Goal: Feedback & Contribution: Leave review/rating

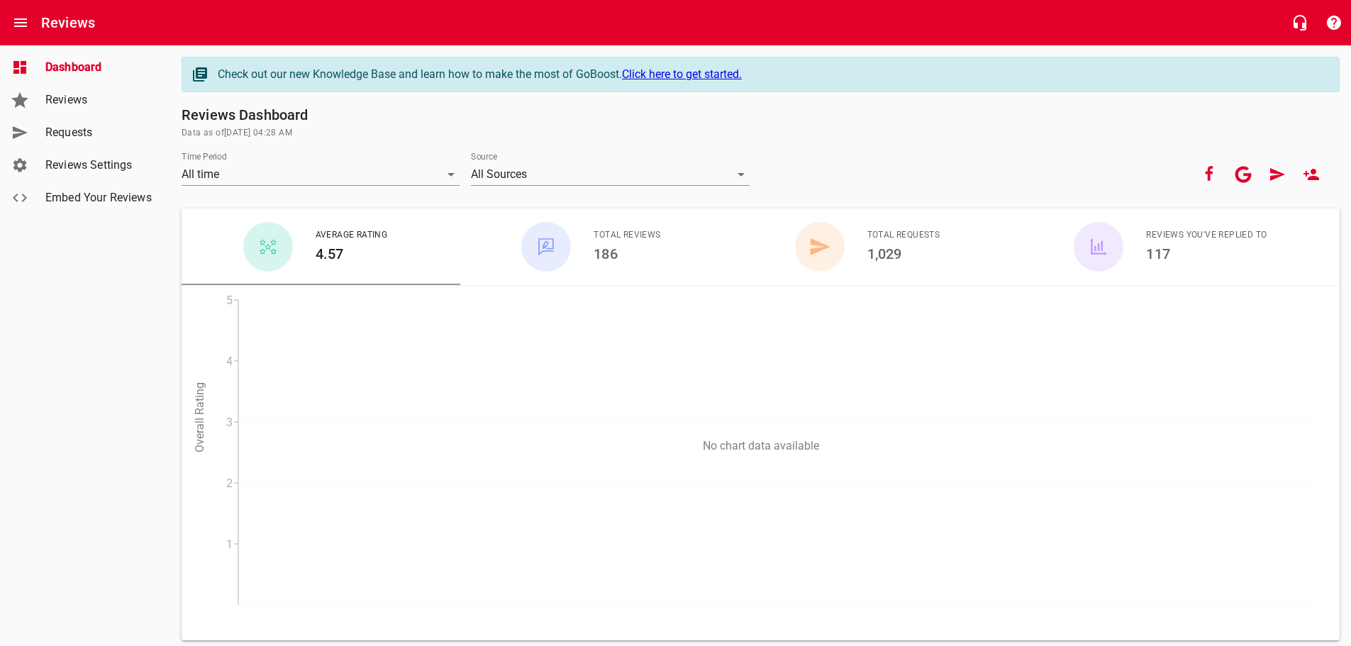
click at [55, 131] on span "Requests" at bounding box center [99, 132] width 108 height 17
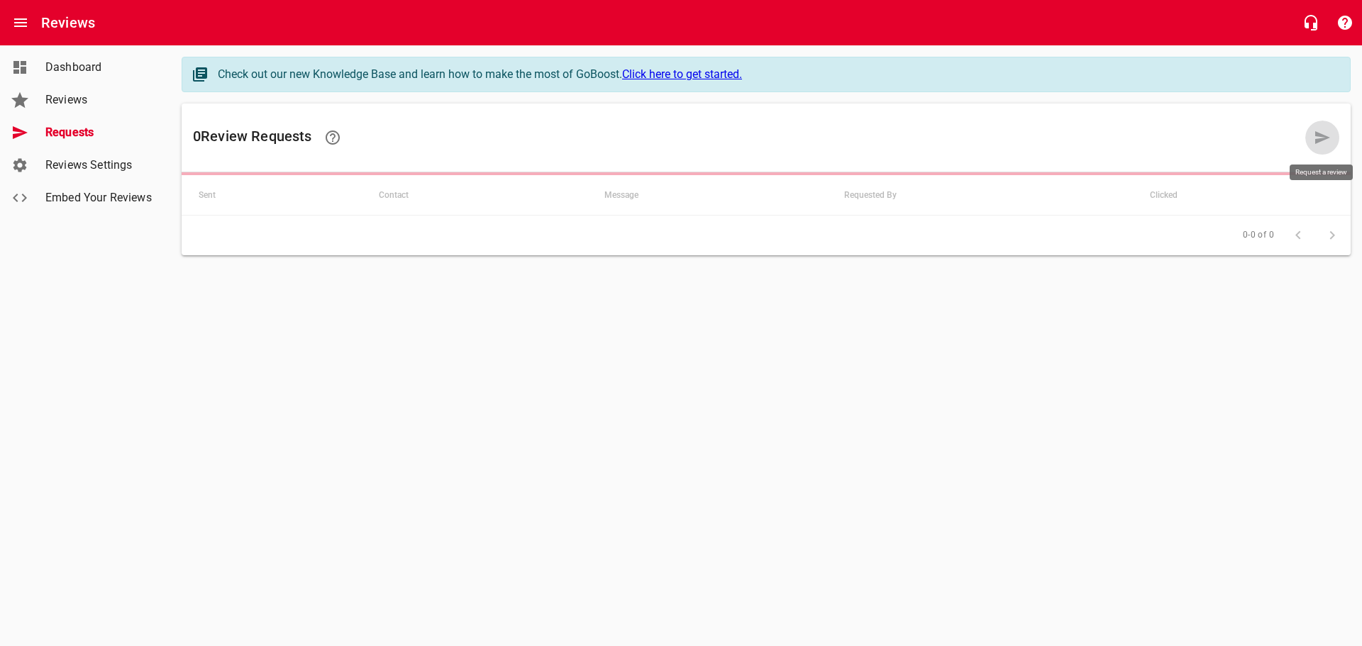
click at [1317, 133] on icon at bounding box center [1322, 137] width 15 height 13
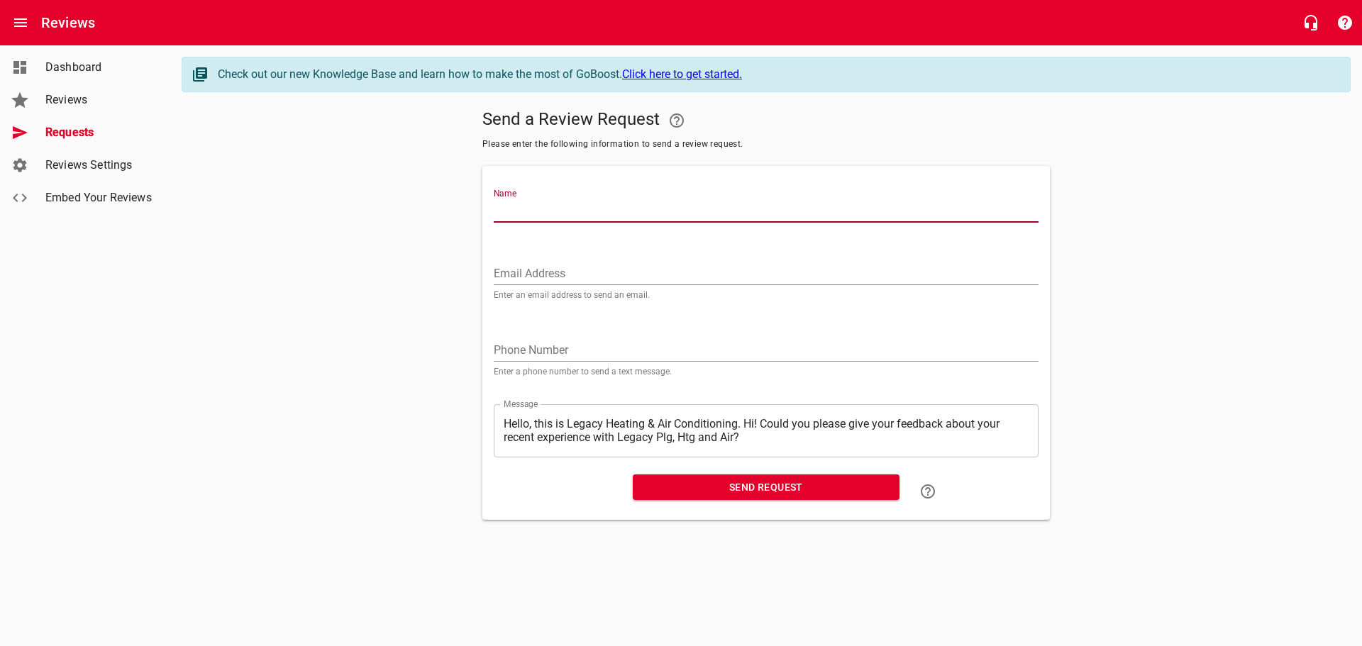
click at [511, 201] on input "Name" at bounding box center [766, 211] width 545 height 23
type input "[PERSON_NAME]"
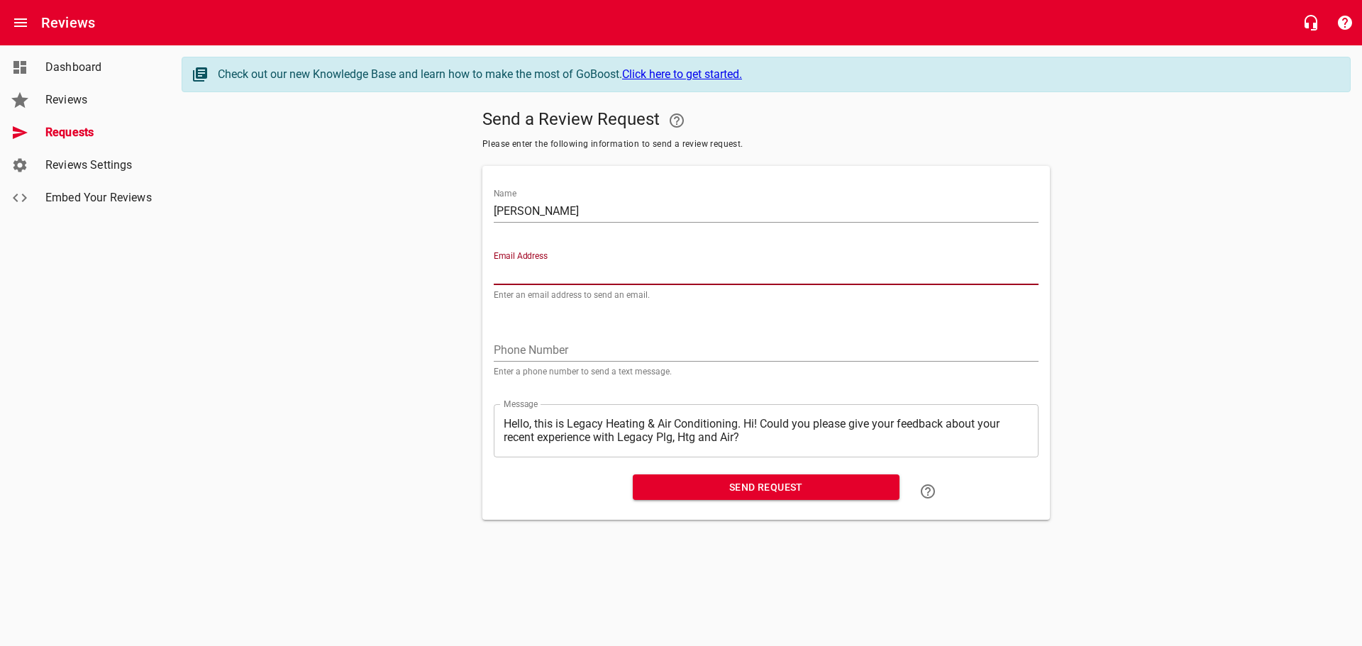
paste input "[EMAIL_ADDRESS][DOMAIN_NAME]"
type input "[EMAIL_ADDRESS][DOMAIN_NAME]"
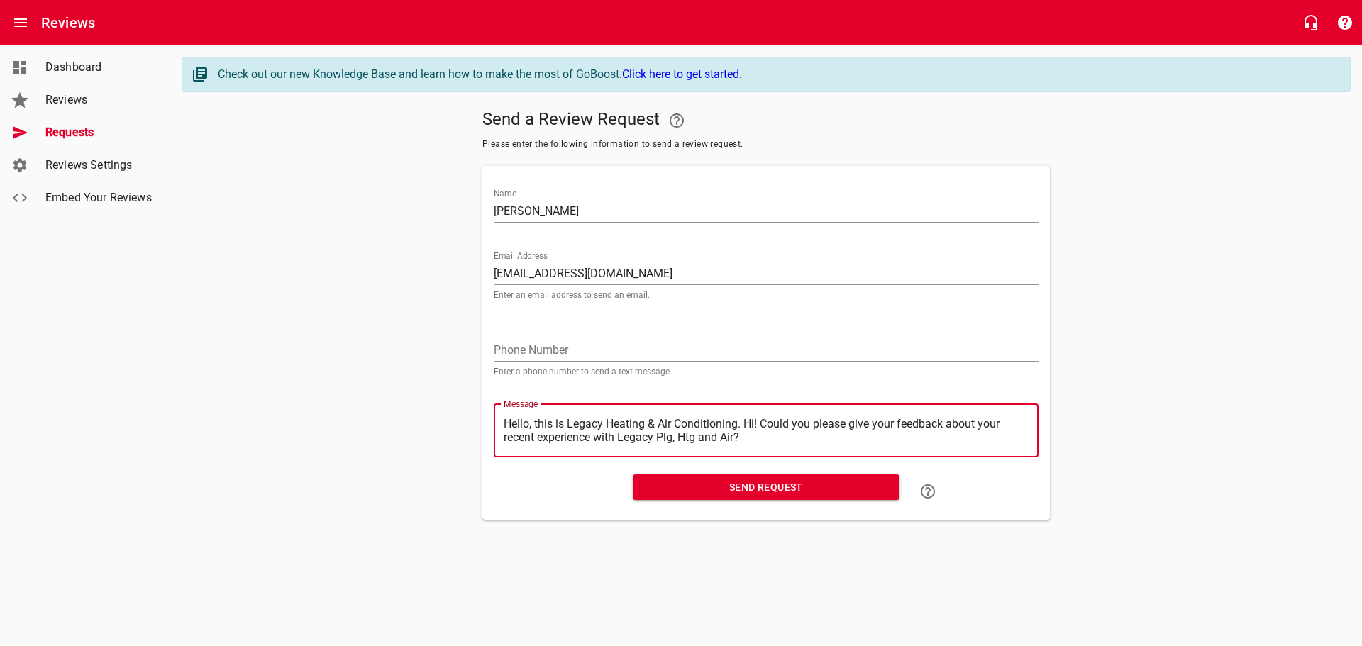
click at [748, 418] on textarea "Hello, this is Legacy Heating & Air Conditioning. Hi! Could you please give you…" at bounding box center [766, 430] width 525 height 27
type textarea "Hello, this is Legacy Heating & Air Conditioning.Hi! Could you please give your…"
type textarea "Hello, this is Legacy Heating & Air ConditioningHi! Could you please give your …"
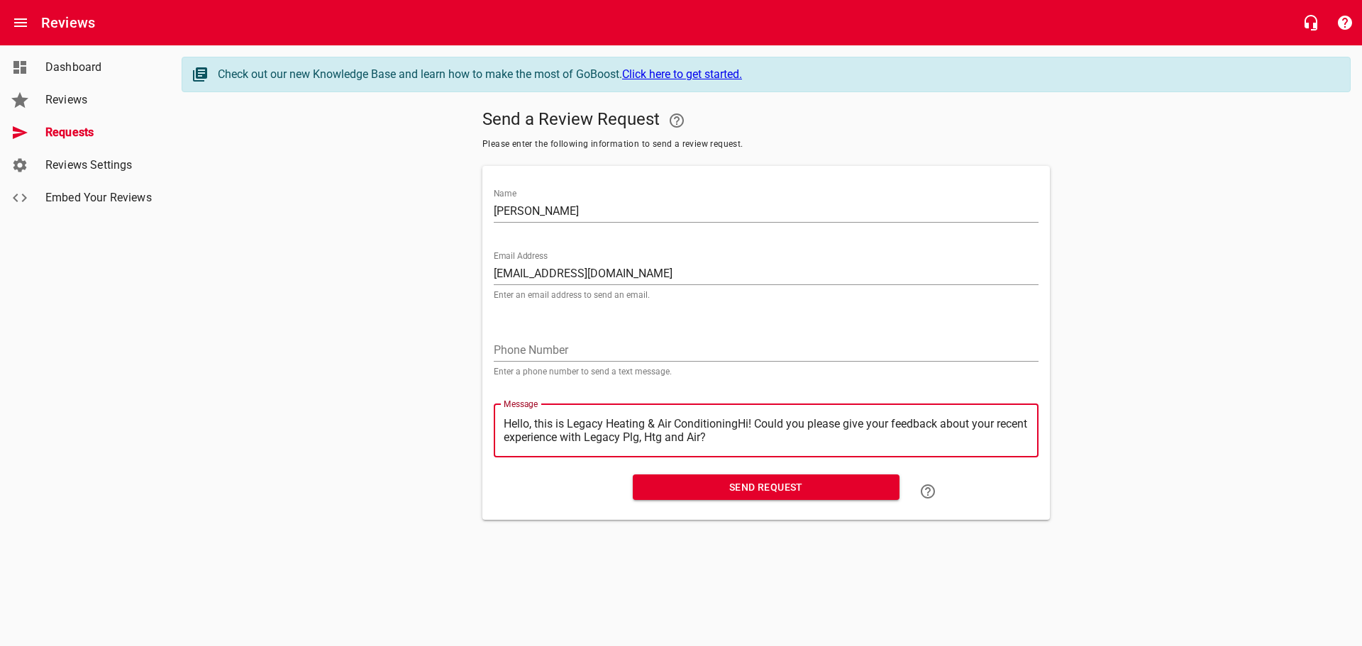
type textarea "Hello, this is Legacy Heating & Air ConditioninHi! Could you please give your f…"
type textarea "Hello, this is Legacy Heating & Air ConditioniHi! Could you please give your fe…"
type textarea "Hello, this is Legacy Heating & Air ConditionHi! Could you please give your fee…"
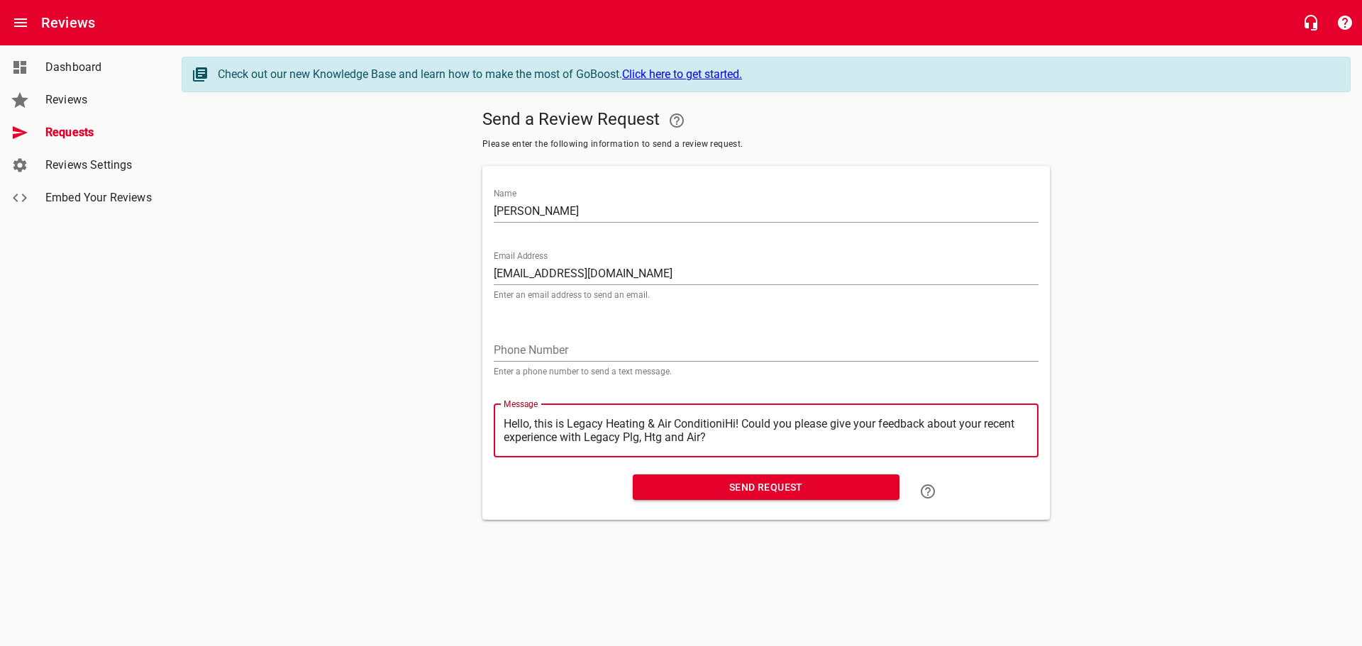
type textarea "Hello, this is Legacy Heating & Air ConditionHi! Could you please give your fee…"
type textarea "Hello, this is Legacy Heating & Air ConditioHi! Could you please give your feed…"
type textarea "Hello, this is Legacy Heating & Air ConditiHi! Could you please give your feedb…"
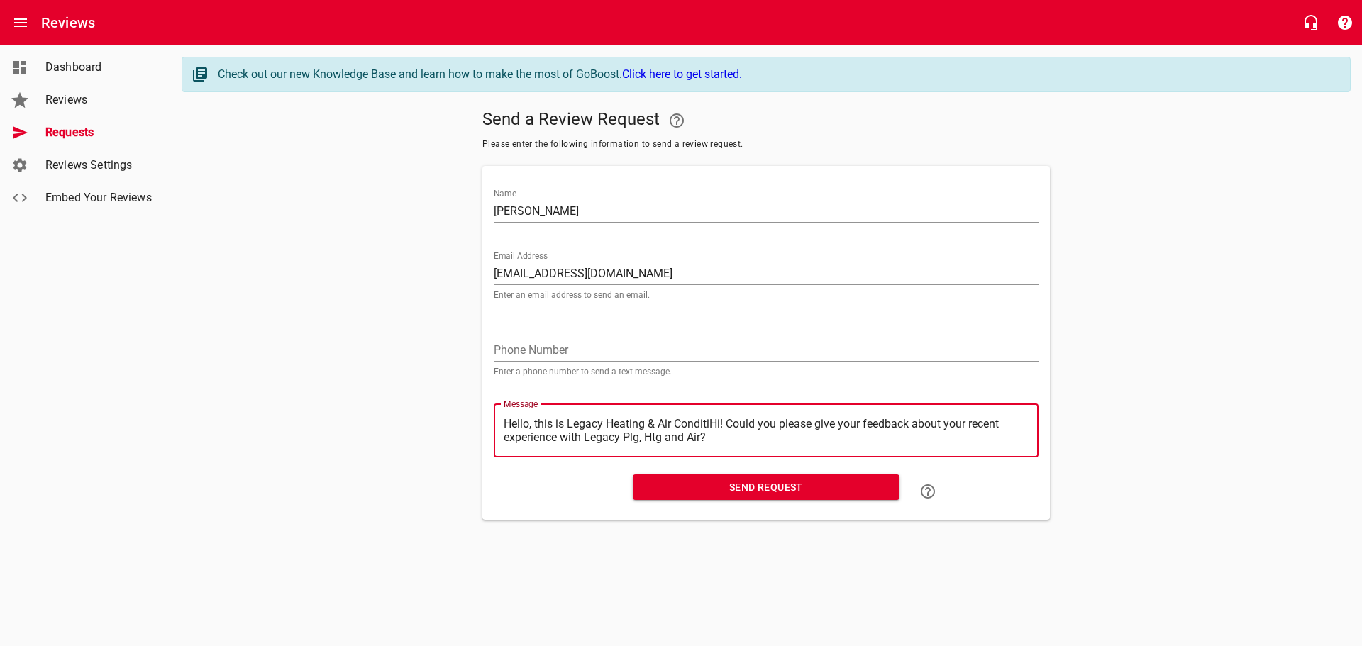
type textarea "Hello, this is Legacy Heating & Air ConditHi! Could you please give your feedba…"
type textarea "Hello, this is Legacy Heating & Air CondiHi! Could you please give your feedbac…"
type textarea "Hello, this is Legacy Heating & Air CondHi! Could you please give your feedback…"
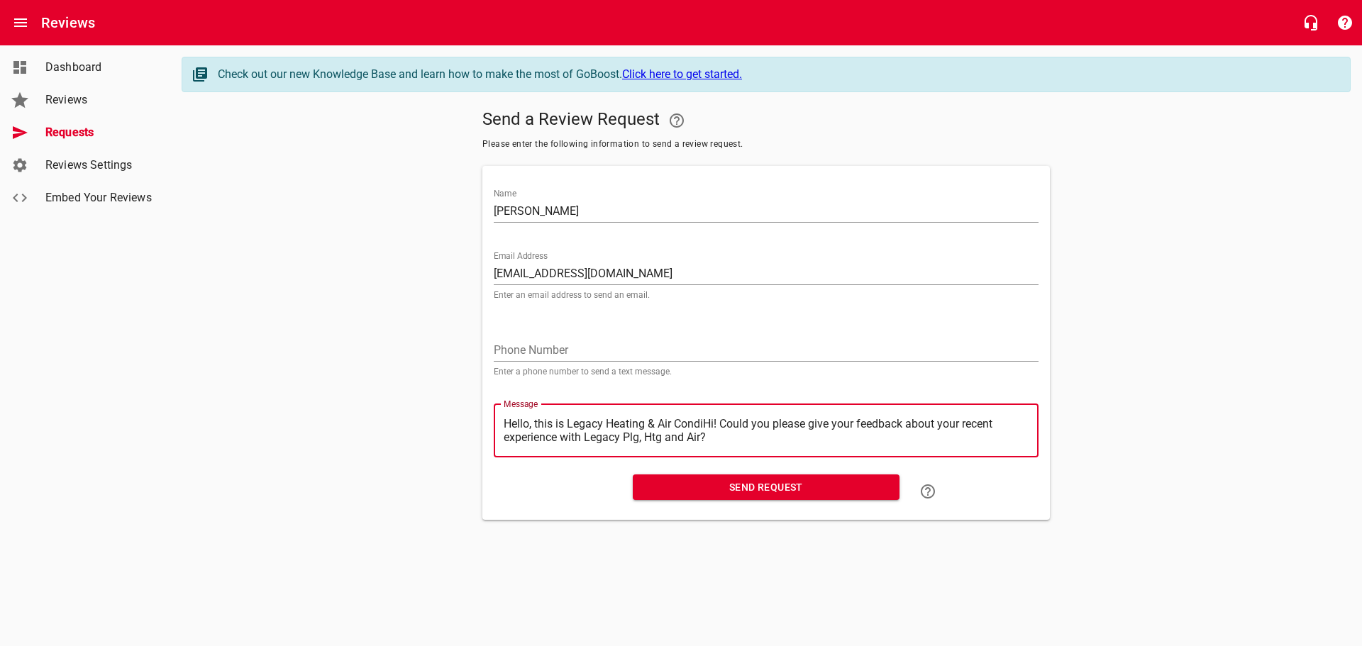
type textarea "Hello, this is Legacy Heating & Air CondHi! Could you please give your feedback…"
type textarea "Hello, this is Legacy Heating & Air ConHi! Could you please give your feedback …"
type textarea "Hello, this is Legacy Heating & Air CoHi! Could you please give your feedback a…"
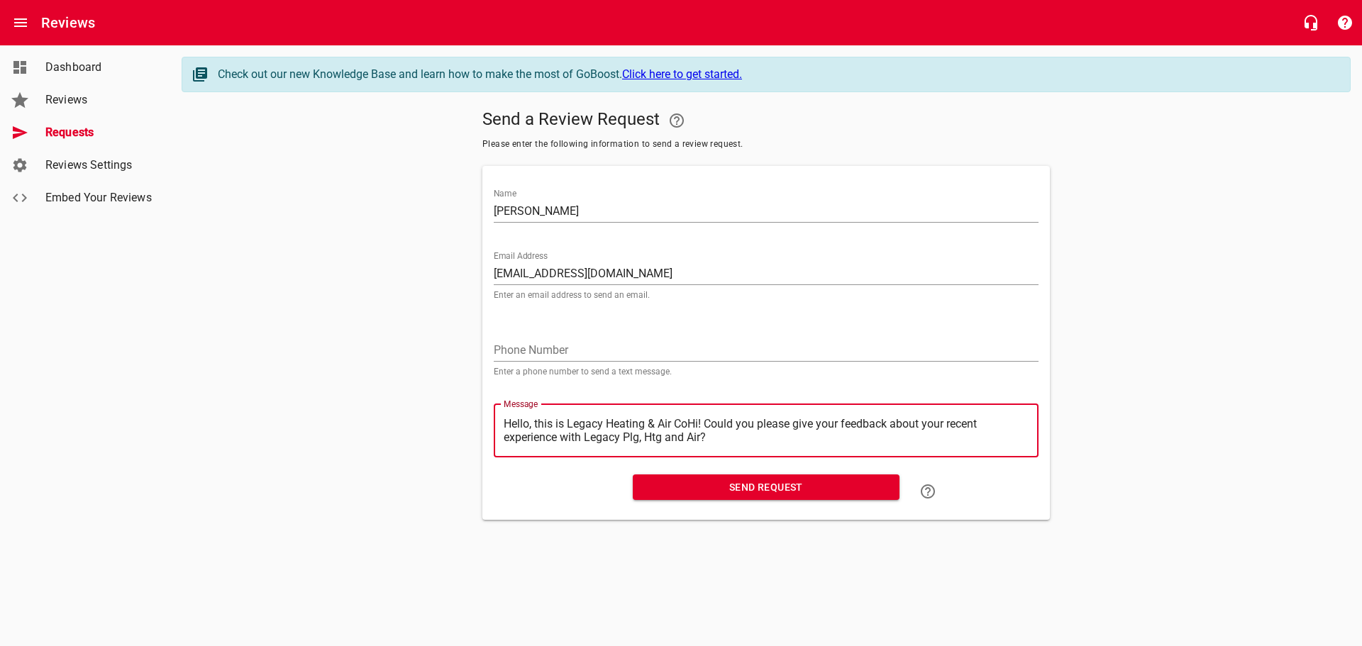
type textarea "Hello, this is Legacy Heating & Air CHi! Could you please give your feedback ab…"
type textarea "Hello, this is Legacy Heating & Air Hi! Could you please give your feedback abo…"
type textarea "Hello, this is Legacy Heating & AirHi! Could you please give your feedback abou…"
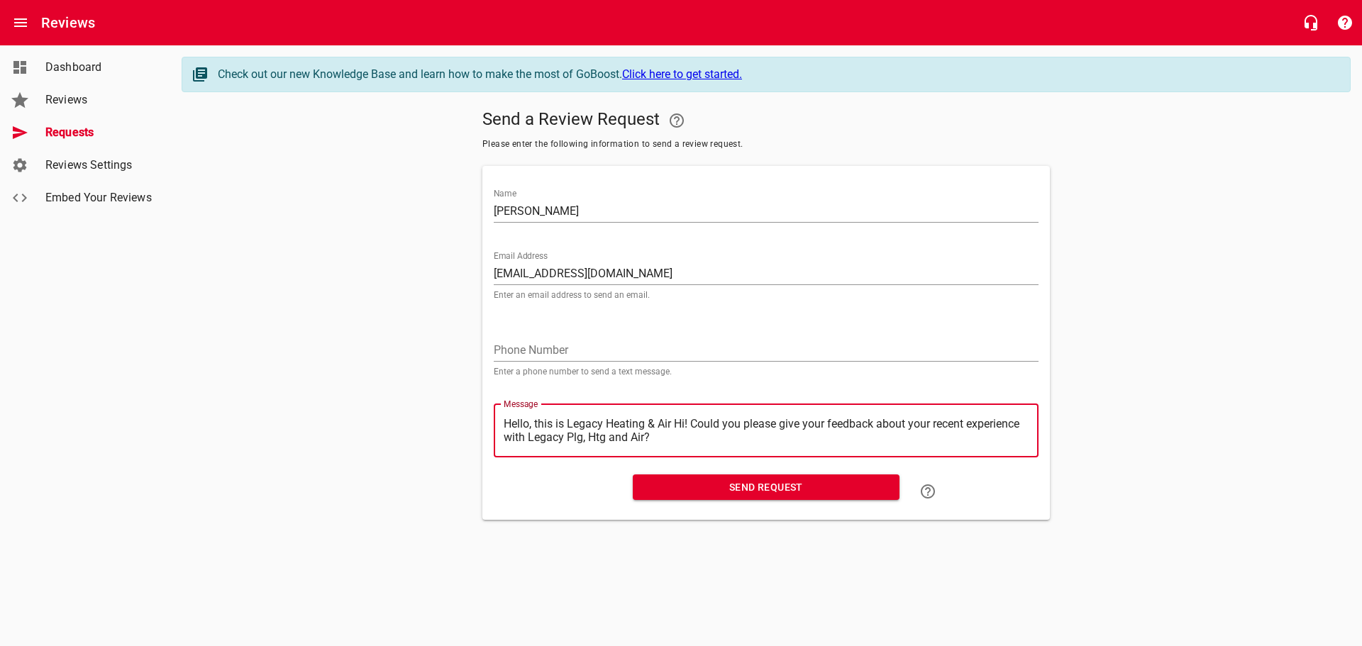
type textarea "Hello, this is Legacy Heating & AirHi! Could you please give your feedback abou…"
type textarea "Hello, this is Legacy Heating & AiHi! Could you please give your feedback about…"
type textarea "Hello, this is Legacy Heating & AHi! Could you please give your feedback about …"
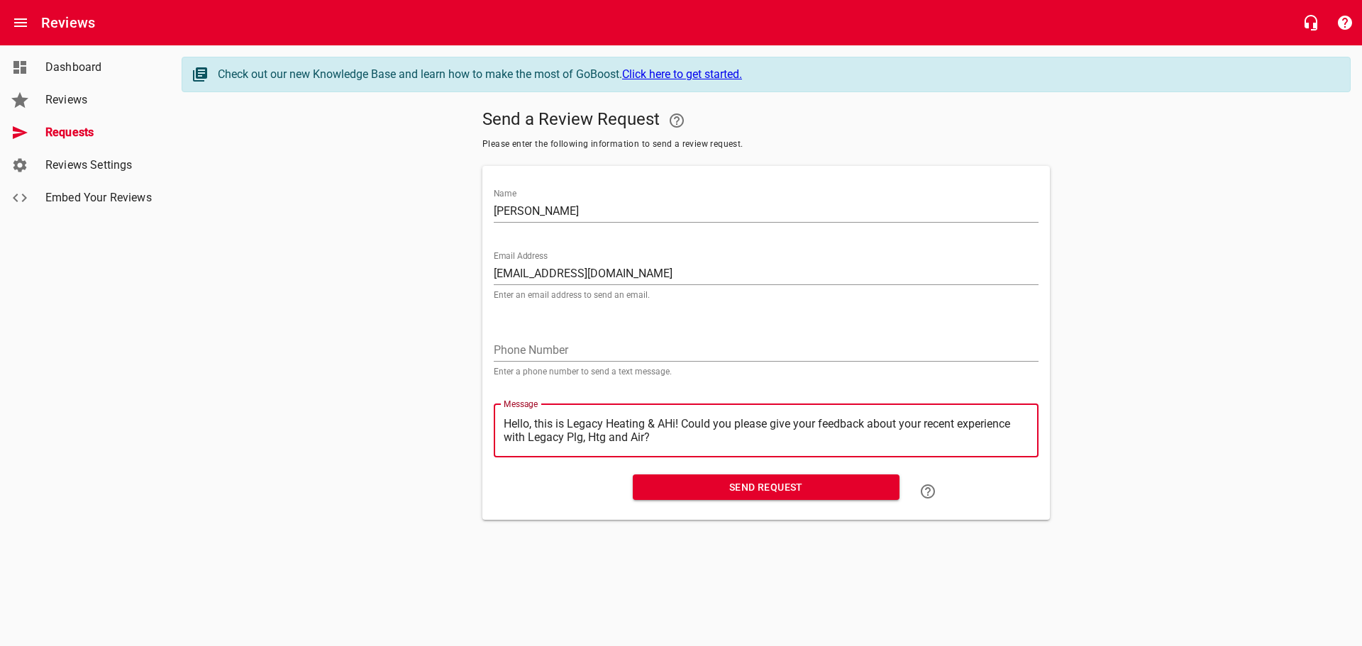
type textarea "Hello, this is Legacy Heating & Hi! Could you please give your feedback about y…"
type textarea "Hello, this is Legacy Heating &Hi! Could you please give your feedback about yo…"
type textarea "Hello, this is Legacy Heating Hi! Could you please give your feedback about you…"
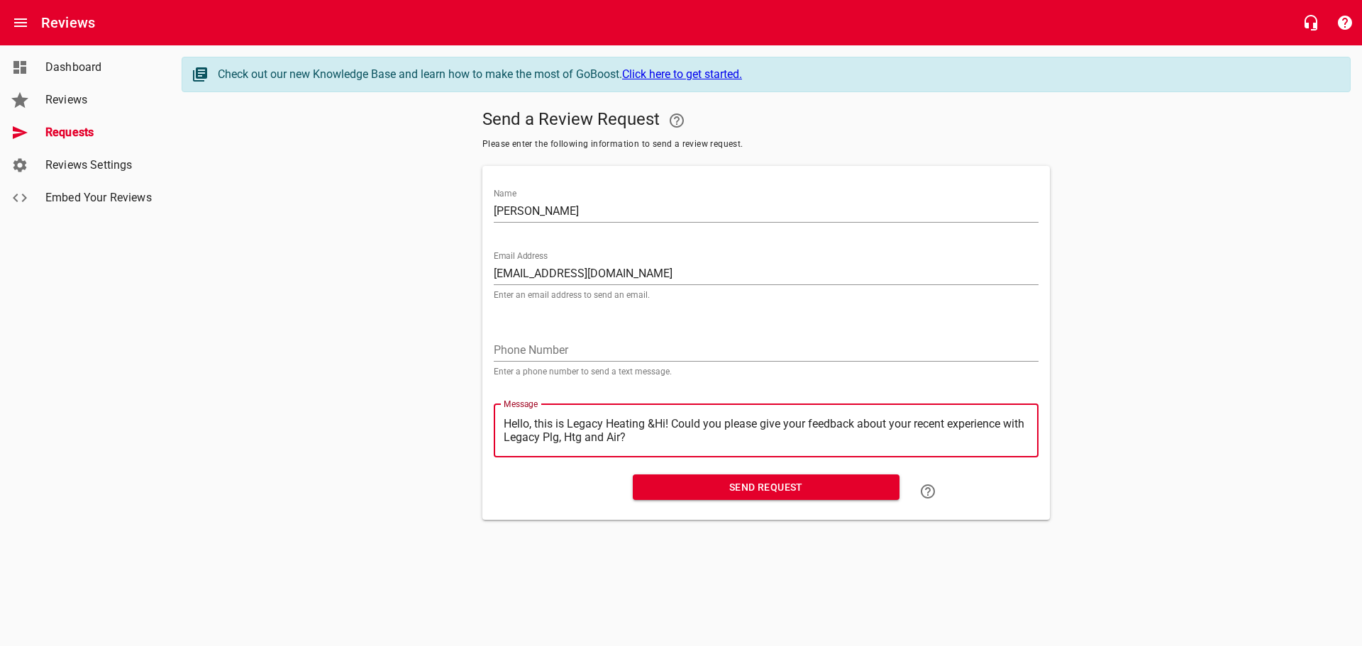
type textarea "Hello, this is Legacy Heating Hi! Could you please give your feedback about you…"
type textarea "Hello, this is Legacy HeatingHi! Could you please give your feedback about your…"
type textarea "Hello, this is Legacy HeatinHi! Could you please give your feedback about your …"
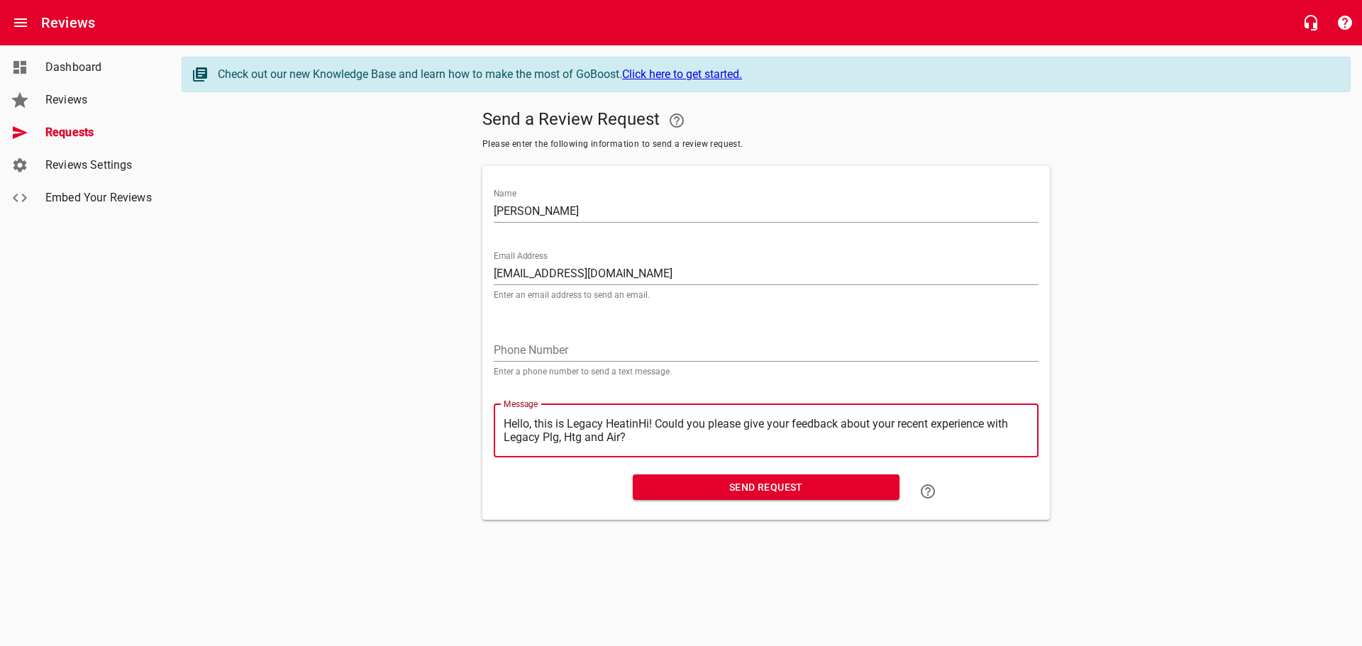
type textarea "Hello, this is Legacy HeatiHi! Could you please give your feedback about your r…"
type textarea "Hello, this is Legacy HeatHi! Could you please give your feedback about your re…"
type textarea "Hello, this is Legacy HeaHi! Could you please give your feedback about your rec…"
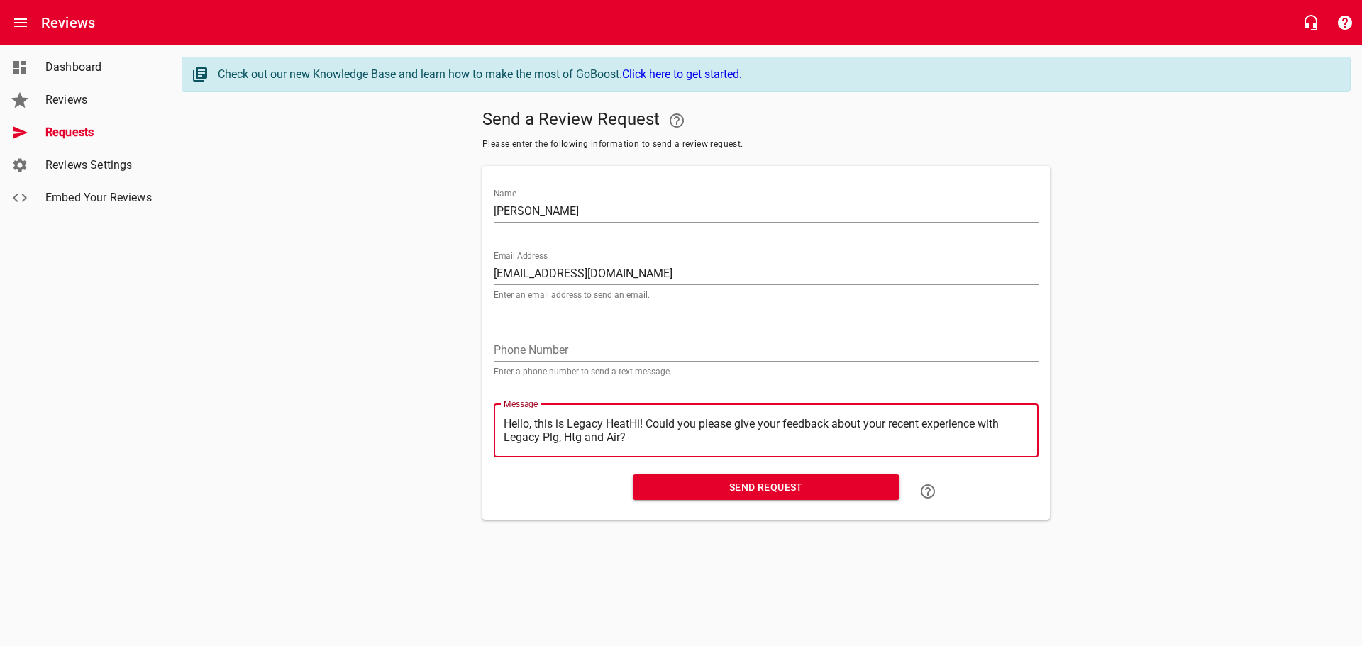
type textarea "Hello, this is Legacy HeaHi! Could you please give your feedback about your rec…"
type textarea "Hello, this is Legacy HeHi! Could you please give your feedback about your rece…"
type textarea "Hello, this is Legacy HHi! Could you please give your feedback about your recen…"
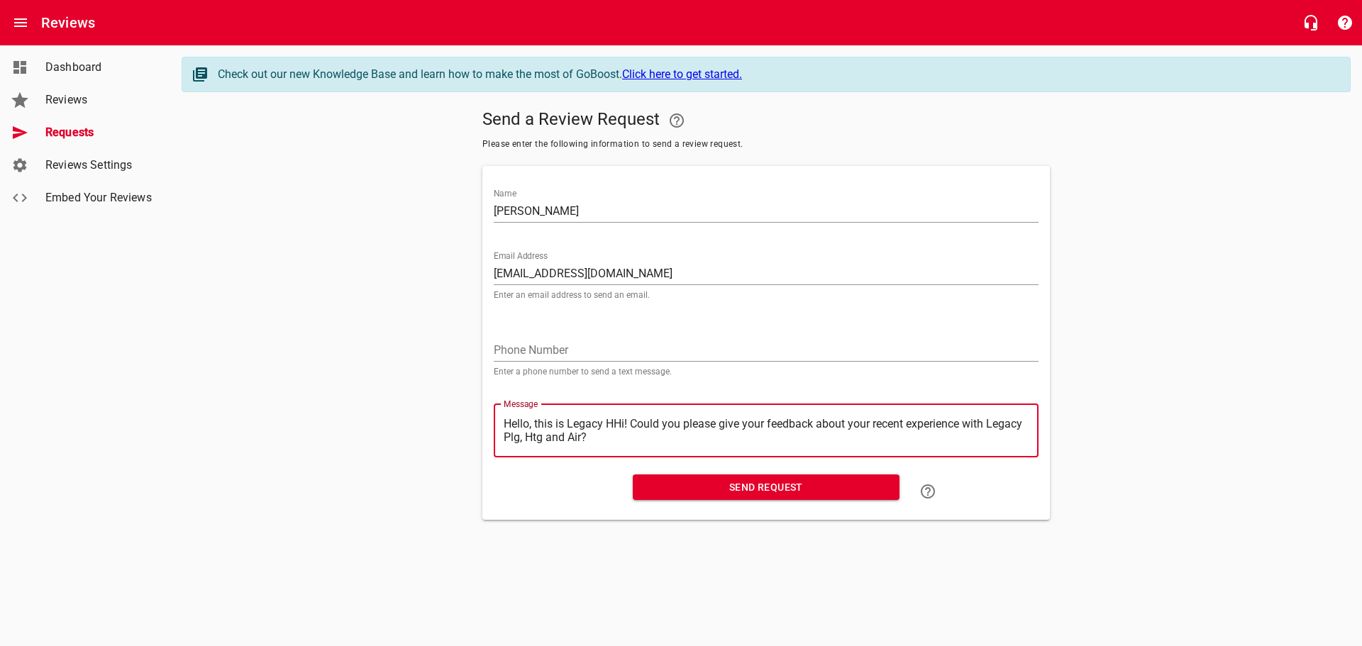
type textarea "Hello, this is Legacy Hi! Could you please give your feedback about your recent…"
type textarea "Hello, this is LegacyHi! Could you please give your feedback about your recent …"
type textarea "Hello, this is LegacHi! Could you please give your feedback about your recent e…"
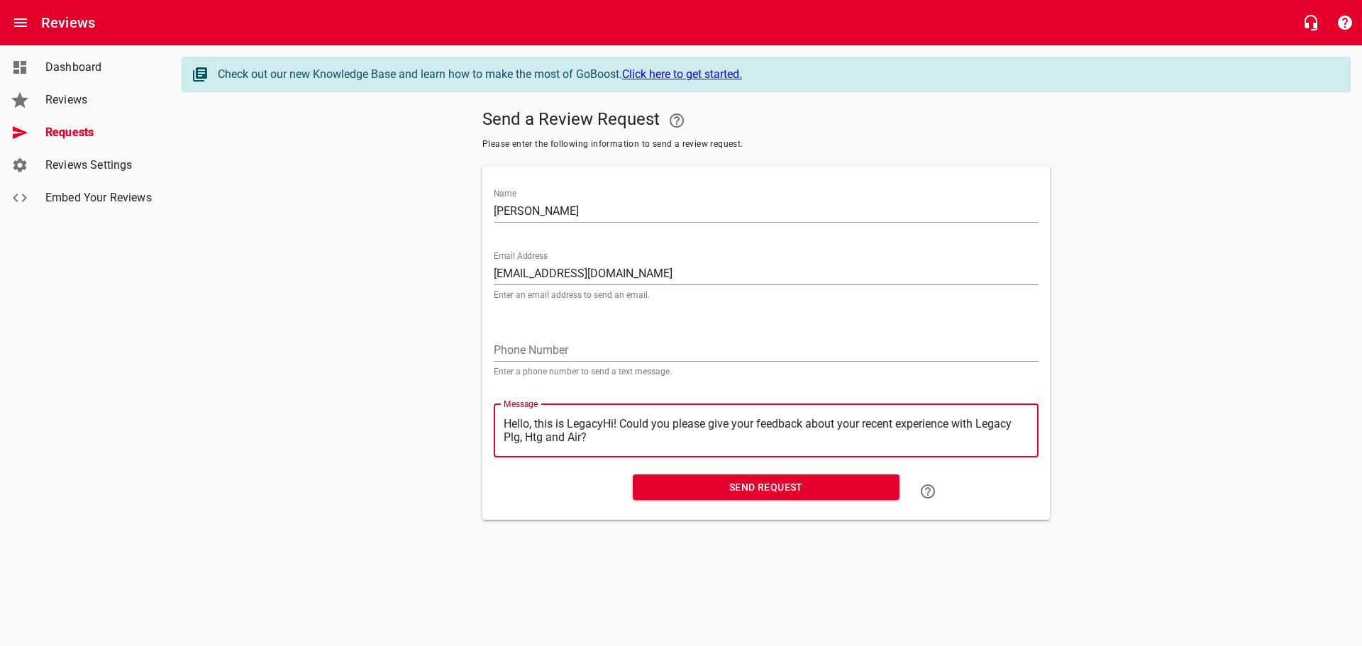
type textarea "Hello, this is LegacHi! Could you please give your feedback about your recent e…"
type textarea "Hello, this is LegaHi! Could you please give your feedback about your recent ex…"
type textarea "Hello, this is LegHi! Could you please give your feedback about your recent exp…"
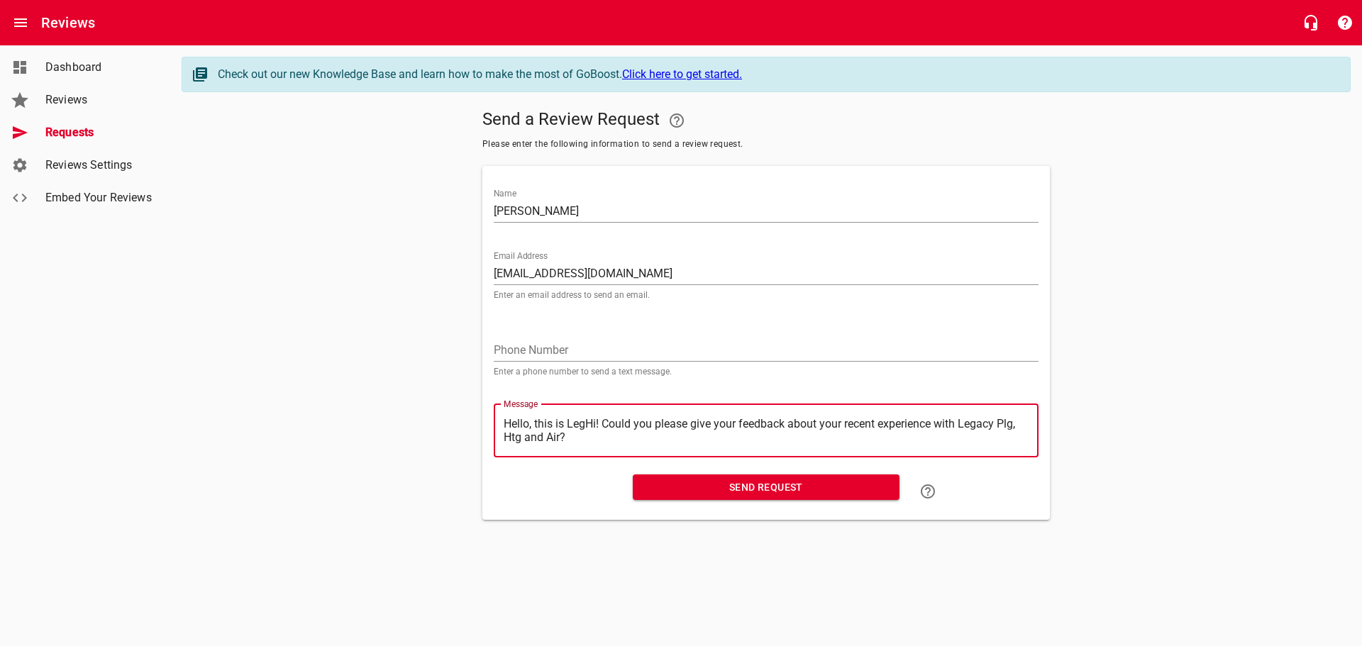
type textarea "Hello, this is LeHi! Could you please give your feedback about your recent expe…"
type textarea "Hello, this is LHi! Could you please give your feedback about your recent exper…"
type textarea "Hello, this is Hi! Could you please give your feedback about your recent experi…"
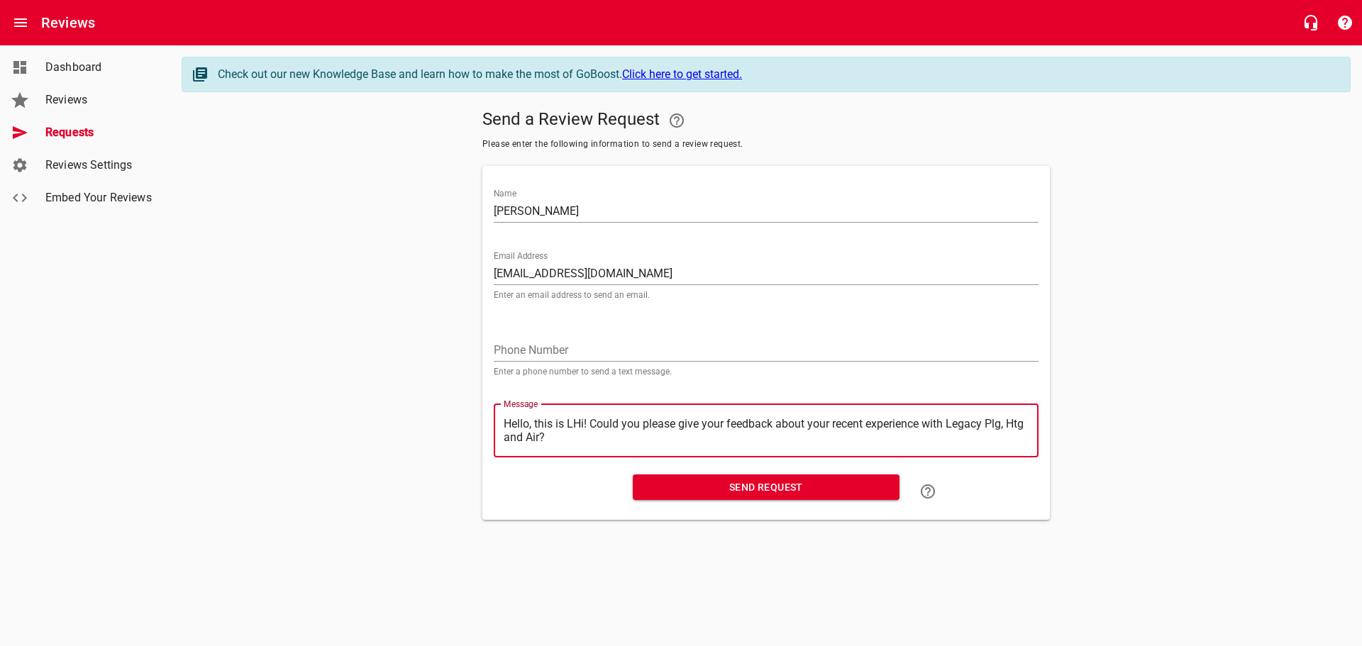
type textarea "Hello, this is Hi! Could you please give your feedback about your recent experi…"
type textarea "Hello, this isHi! Could you please give your feedback about your recent experie…"
type textarea "Hello, this iHi! Could you please give your feedback about your recent experien…"
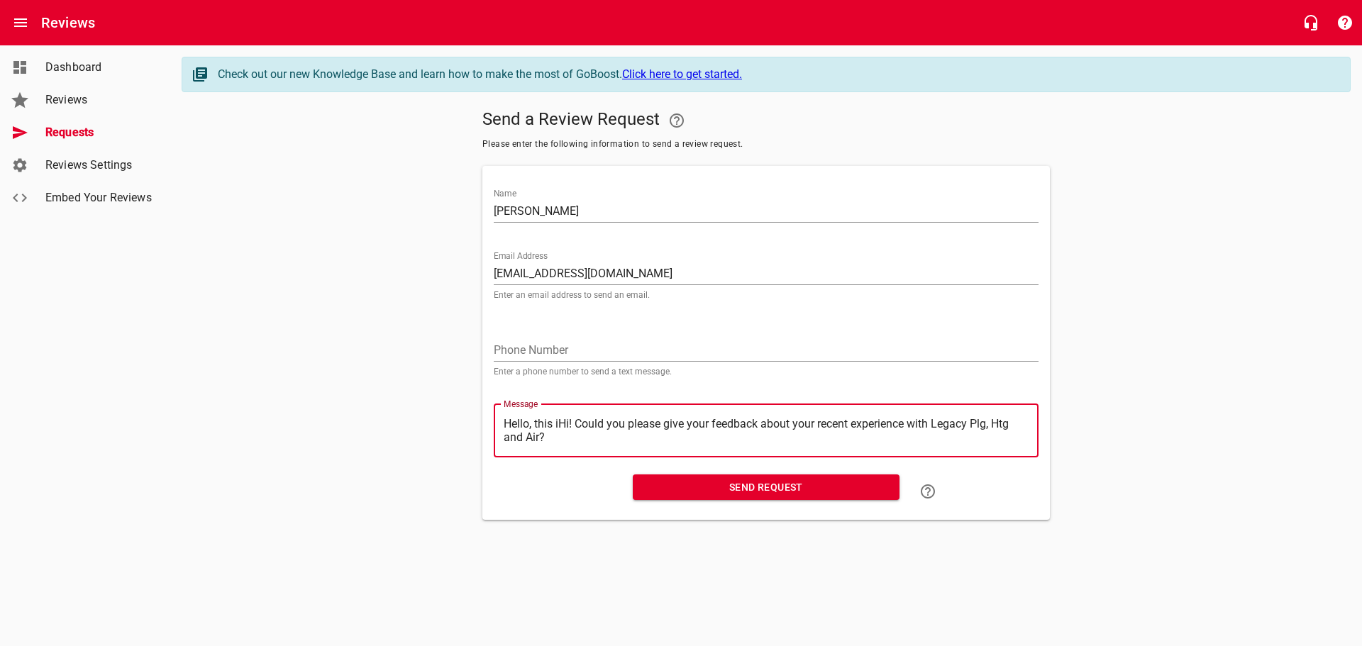
type textarea "Hello, this Hi! Could you please give your feedback about your recent experienc…"
type textarea "Hello, thisHi! Could you please give your feedback about your recent experience…"
type textarea "Hello, thiHi! Could you please give your feedback about your recent experience …"
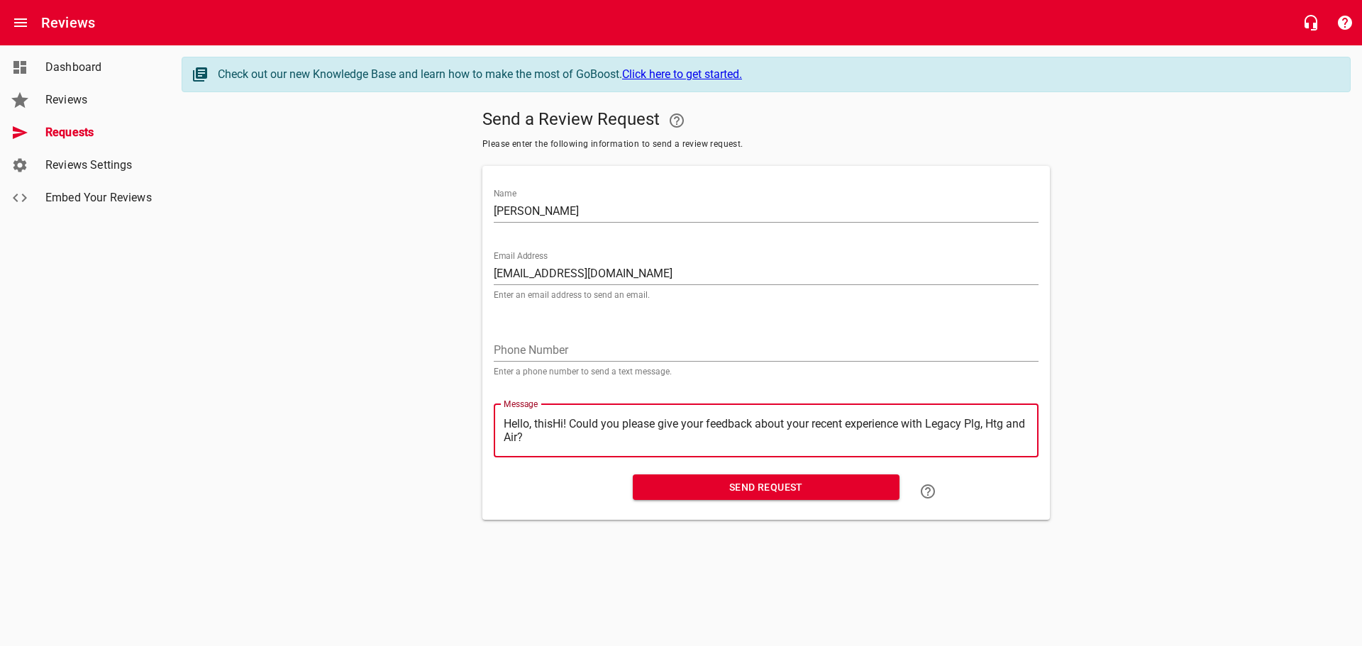
type textarea "Hello, thiHi! Could you please give your feedback about your recent experience …"
type textarea "Hello, thHi! Could you please give your feedback about your recent experience w…"
type textarea "Hello, tHi! Could you please give your feedback about your recent experience wi…"
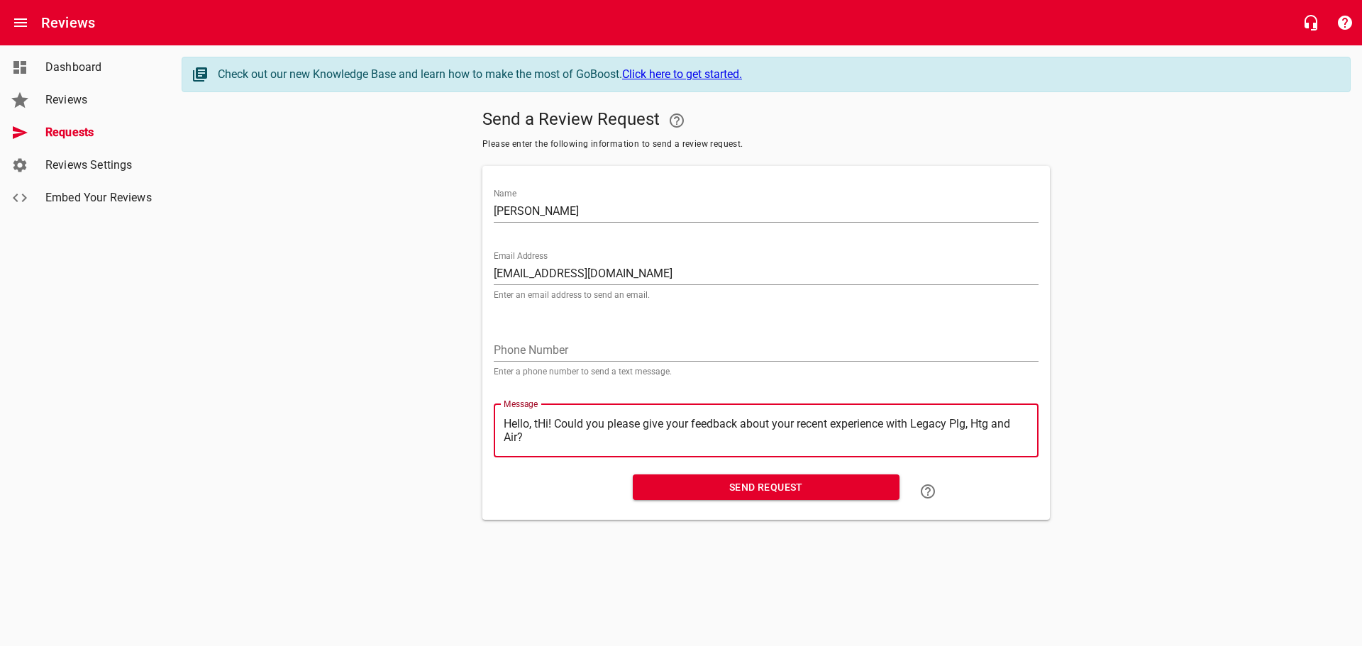
type textarea "Hello, Hi! Could you please give your feedback about your recent experience wit…"
type textarea "Hello,Hi! Could you please give your feedback about your recent experience with…"
type textarea "HelloHi! Could you please give your feedback about your recent experience with …"
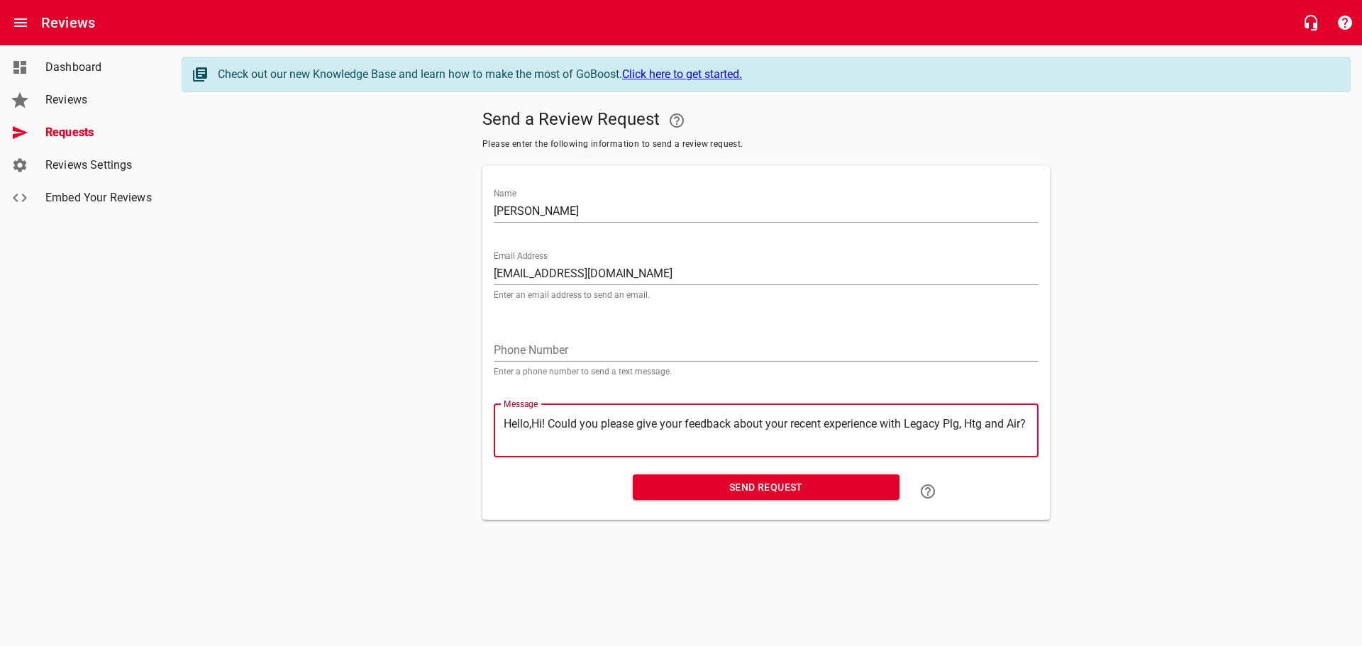
type textarea "HelloHi! Could you please give your feedback about your recent experience with …"
type textarea "HellHi! Could you please give your feedback about your recent experience with L…"
type textarea "HelHi! Could you please give your feedback about your recent experience with Le…"
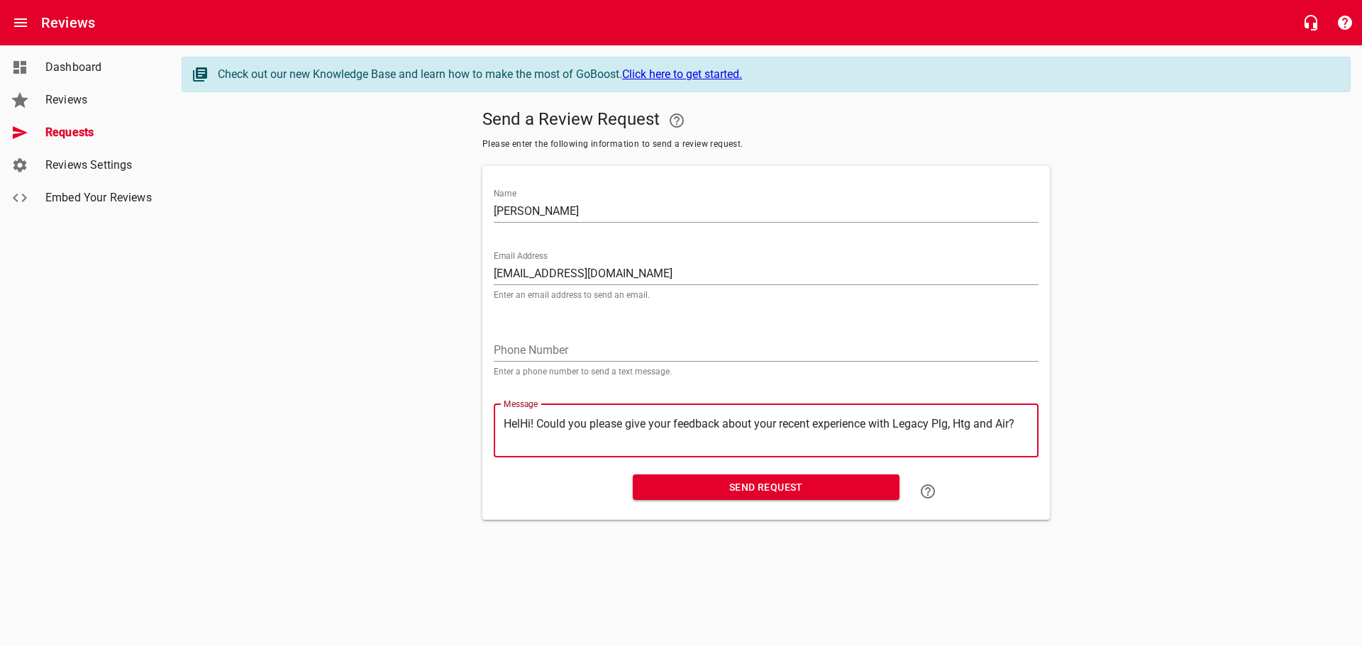
type textarea "HeHi! Could you please give your feedback about your recent experience with Leg…"
type textarea "HHi! Could you please give your feedback about your recent experience with Lega…"
type textarea "Hi! Could you please give your feedback about your recent experience with Legac…"
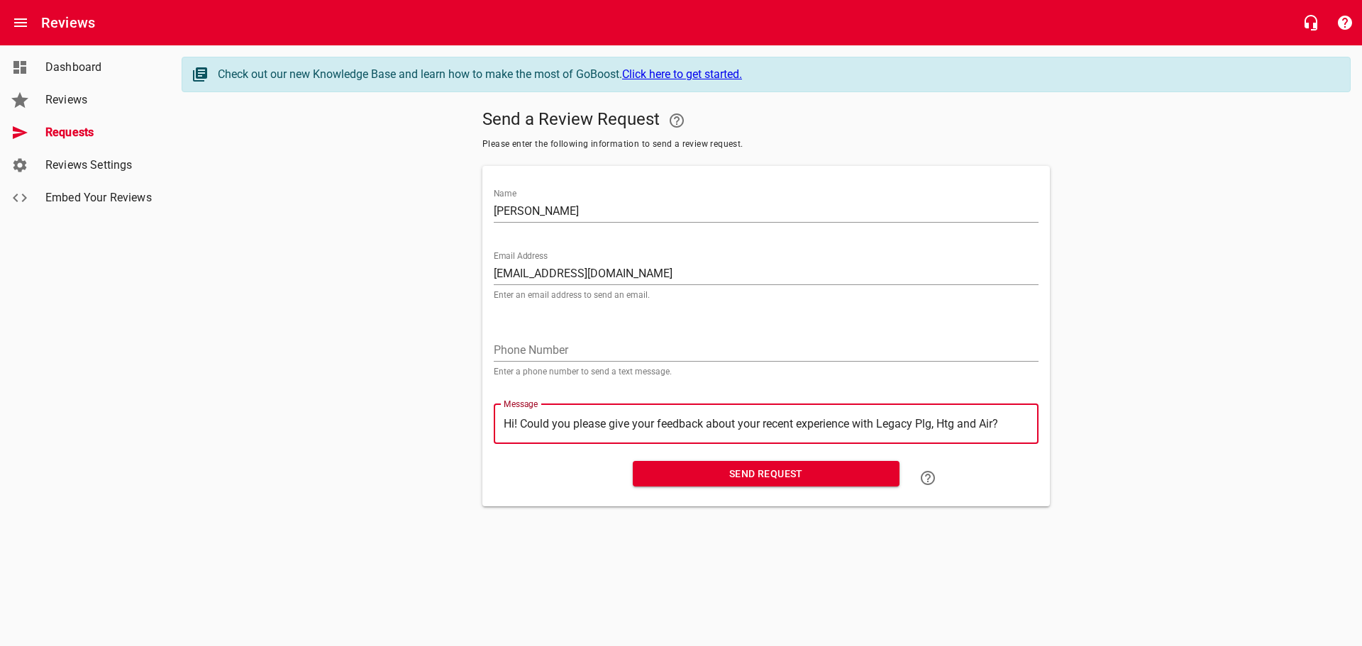
type textarea "Hi! Could you please give your feedback about your recent experience with Legac…"
click at [752, 479] on span "Send Request" at bounding box center [766, 474] width 244 height 18
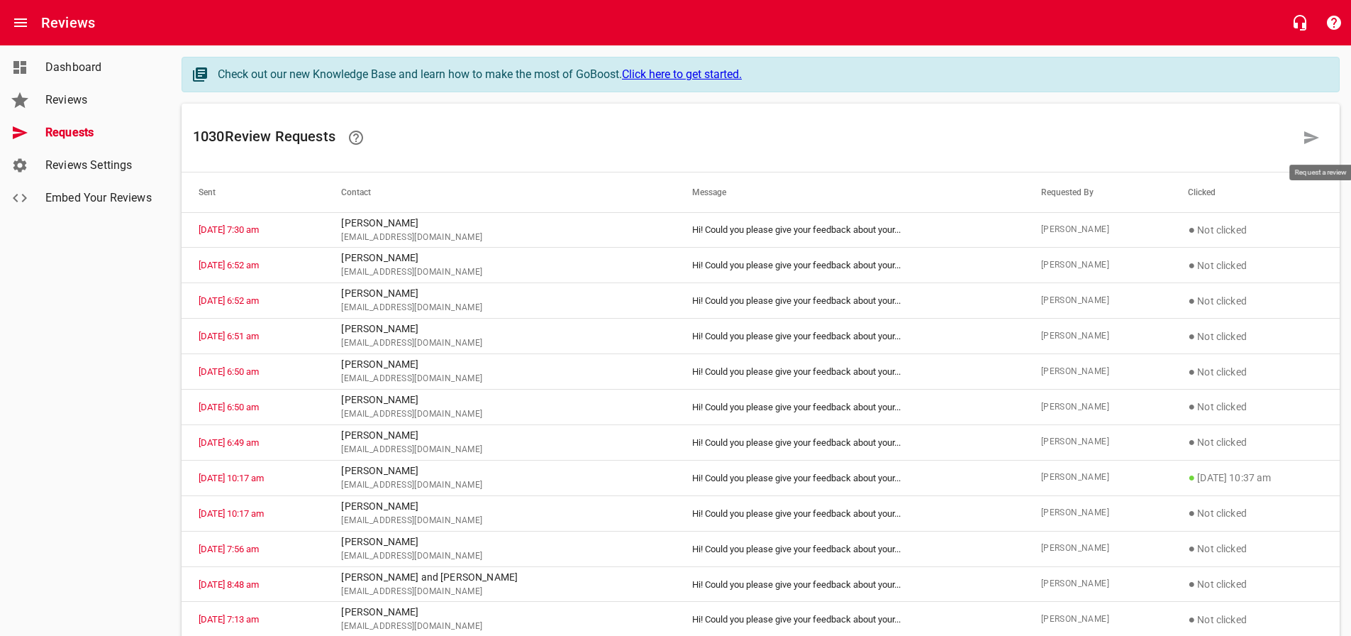
click at [1311, 135] on icon at bounding box center [1311, 137] width 15 height 13
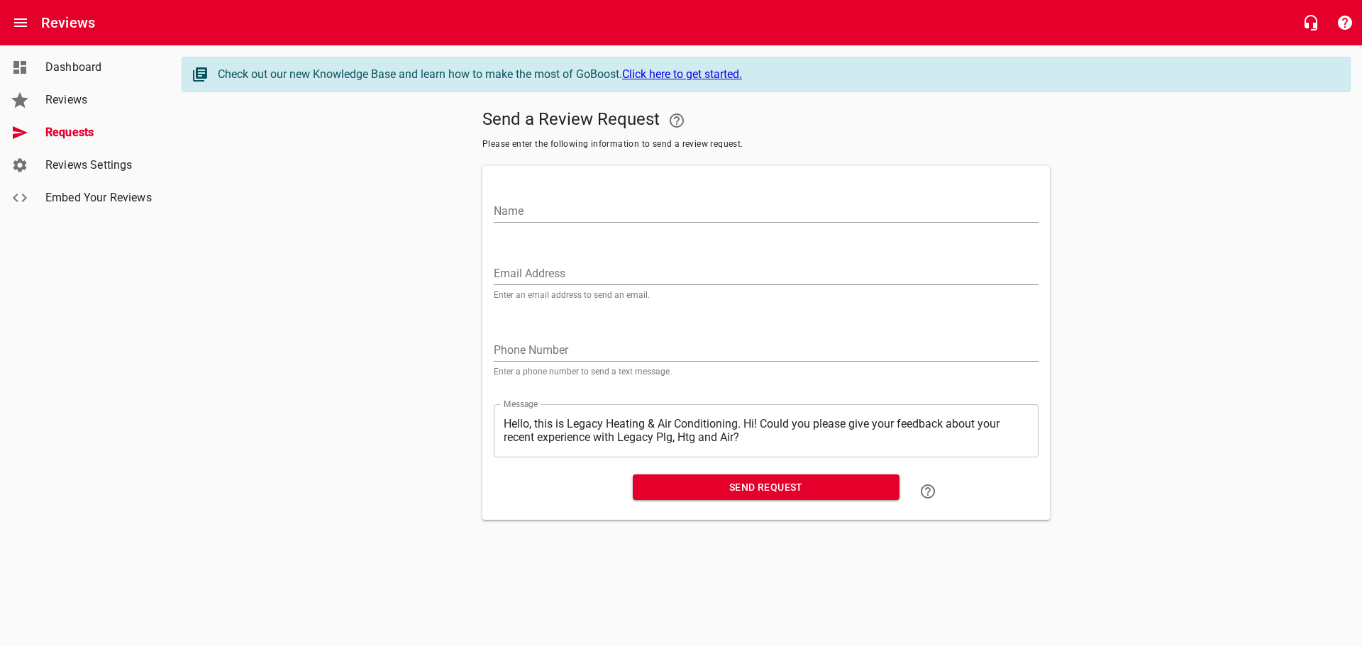
click at [501, 208] on input "Name" at bounding box center [766, 211] width 545 height 23
type input "[PERSON_NAME]"
paste input "[EMAIL_ADDRESS][DOMAIN_NAME]"
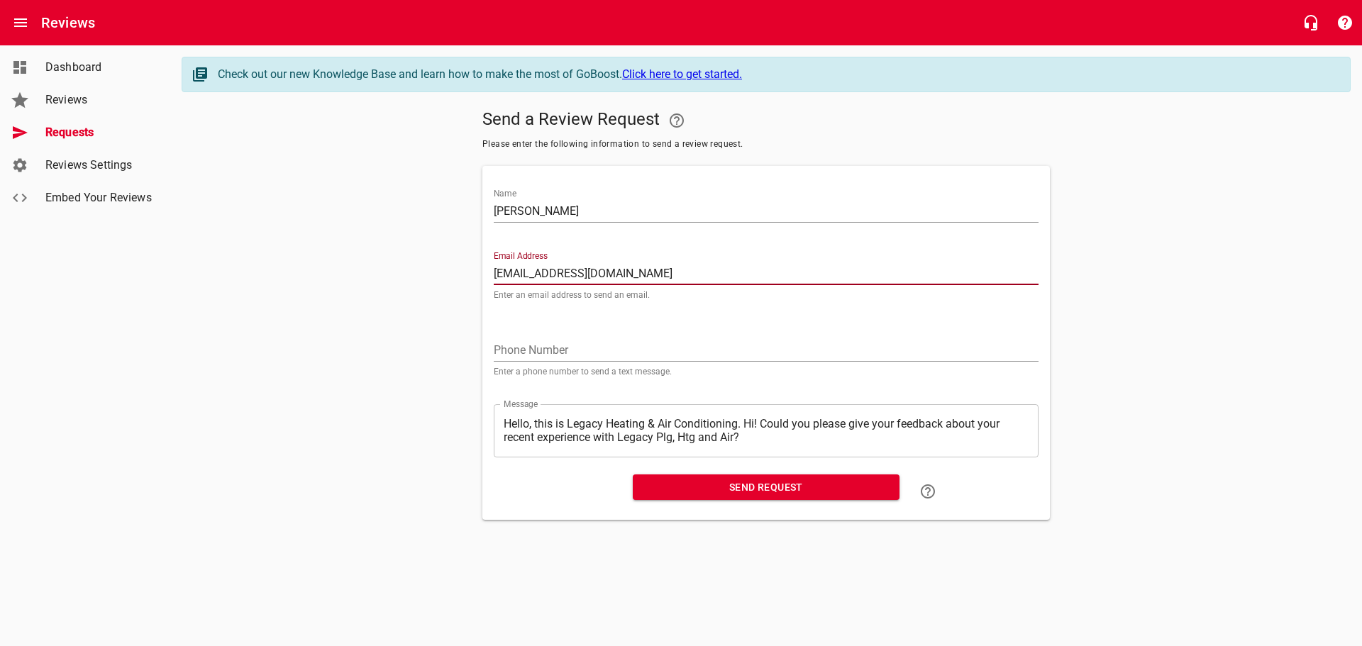
type input "[EMAIL_ADDRESS][DOMAIN_NAME]"
click at [745, 421] on textarea "Hello, this is Legacy Heating & Air Conditioning. Hi! Could you please give you…" at bounding box center [766, 430] width 525 height 27
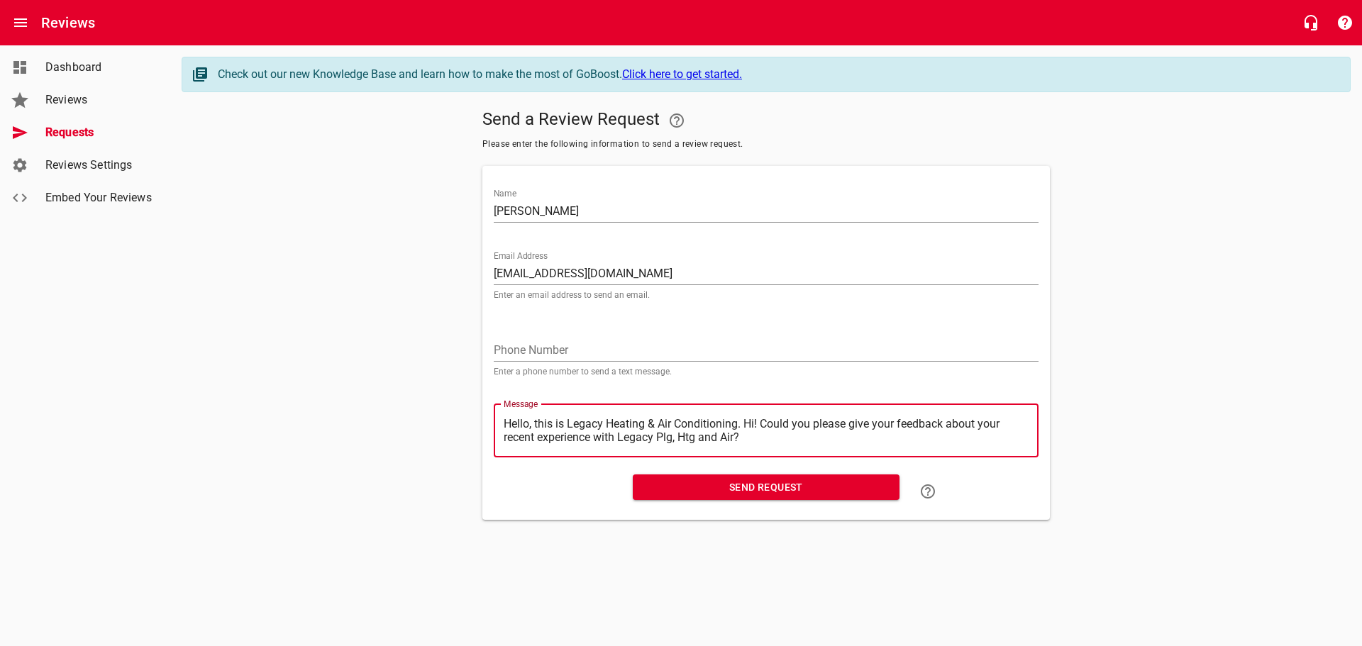
type textarea "Hello, this is Legacy Heating & Air Conditioning.Hi! Could you please give your…"
type textarea "Hello, this is Legacy Heating & Air ConditioningHi! Could you please give your …"
type textarea "Hello, this is Legacy Heating & Air ConditioninHi! Could you please give your f…"
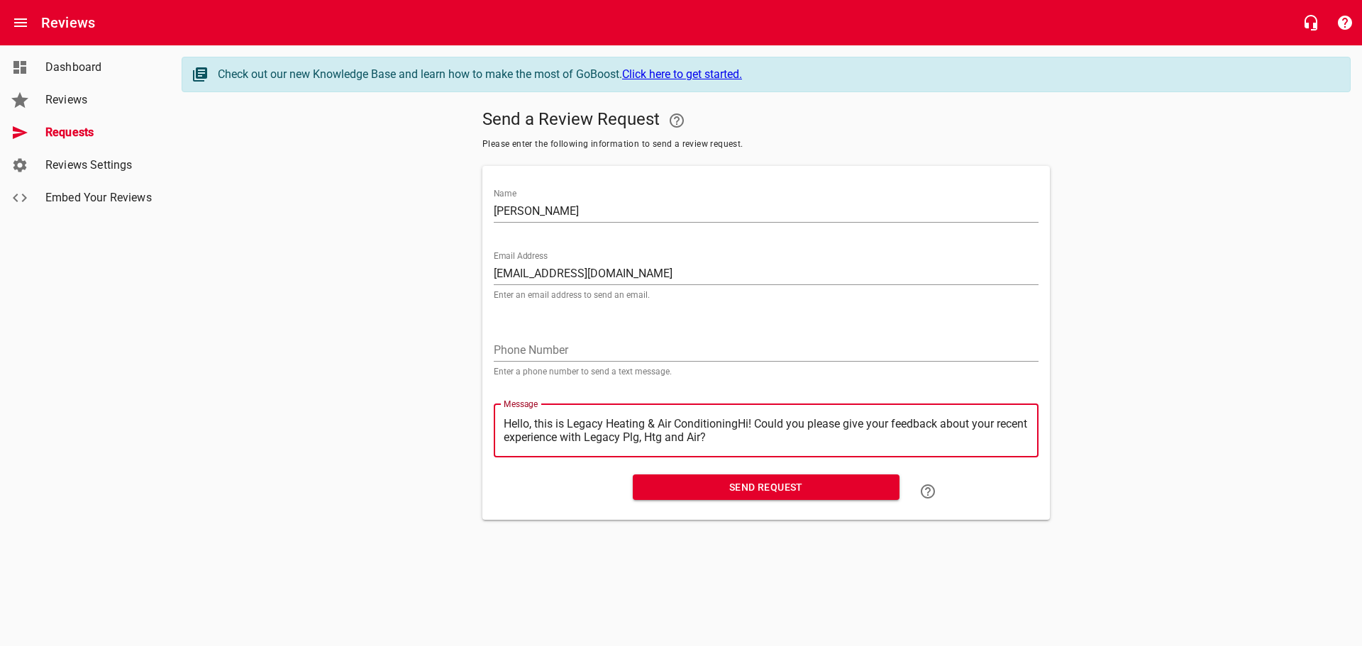
type textarea "Hello, this is Legacy Heating & Air ConditioninHi! Could you please give your f…"
type textarea "Hello, this is Legacy Heating & Air ConditioniHi! Could you please give your fe…"
type textarea "Hello, this is Legacy Heating & Air ConditionHi! Could you please give your fee…"
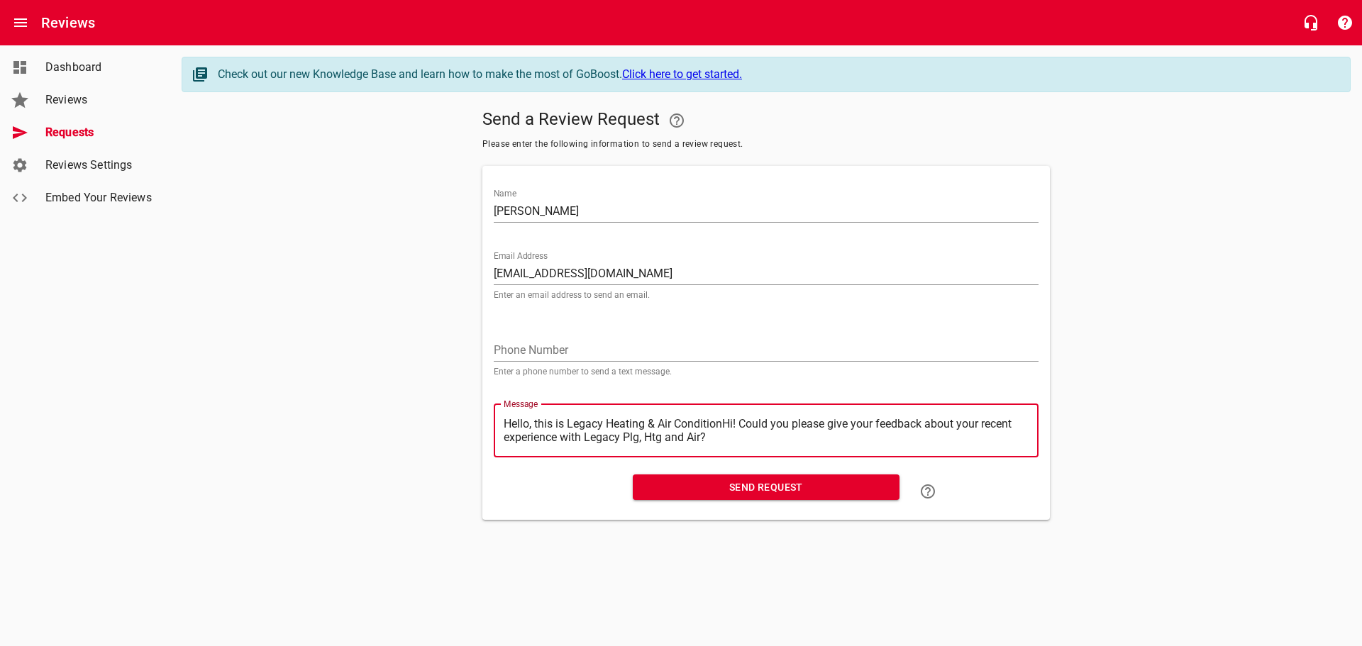
type textarea "Hello, this is Legacy Heating & Air ConditioHi! Could you please give your feed…"
type textarea "Hello, this is Legacy Heating & Air ConditiHi! Could you please give your feedb…"
type textarea "Hello, this is Legacy Heating & Air ConditHi! Could you please give your feedba…"
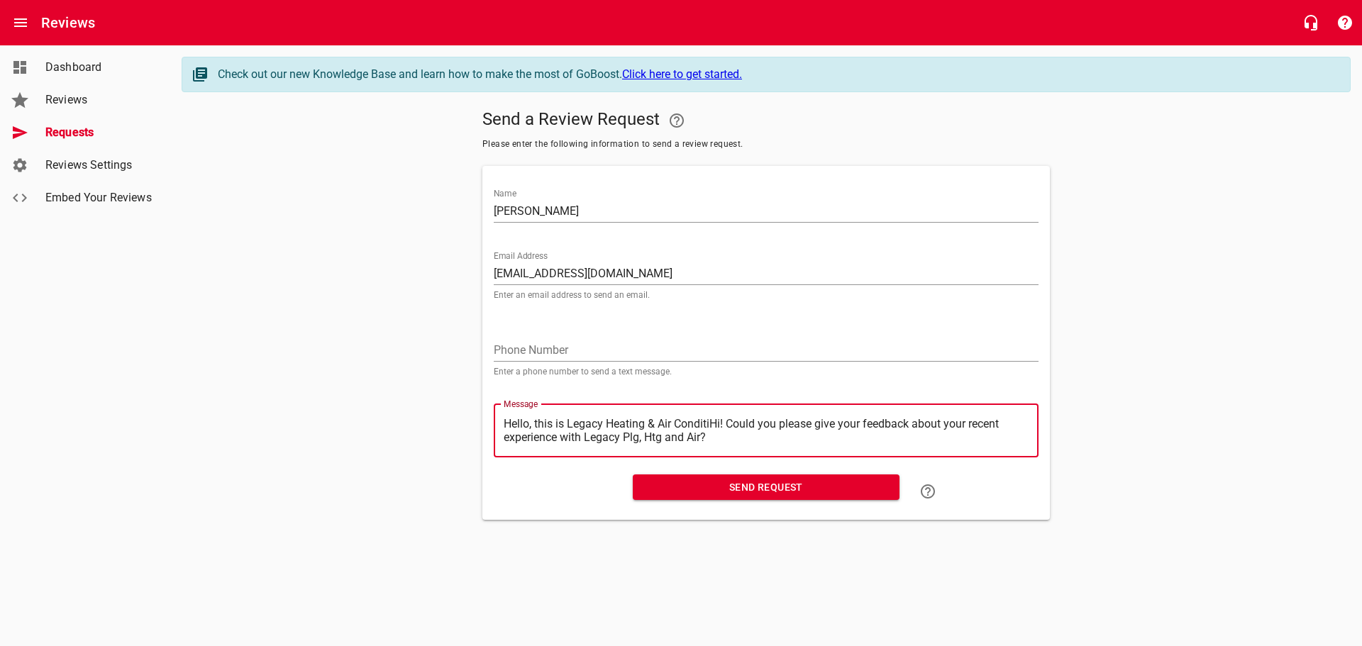
type textarea "Hello, this is Legacy Heating & Air ConditHi! Could you please give your feedba…"
type textarea "Hello, this is Legacy Heating & Air CondiHi! Could you please give your feedbac…"
type textarea "Hello, this is Legacy Heating & Air CondHi! Could you please give your feedback…"
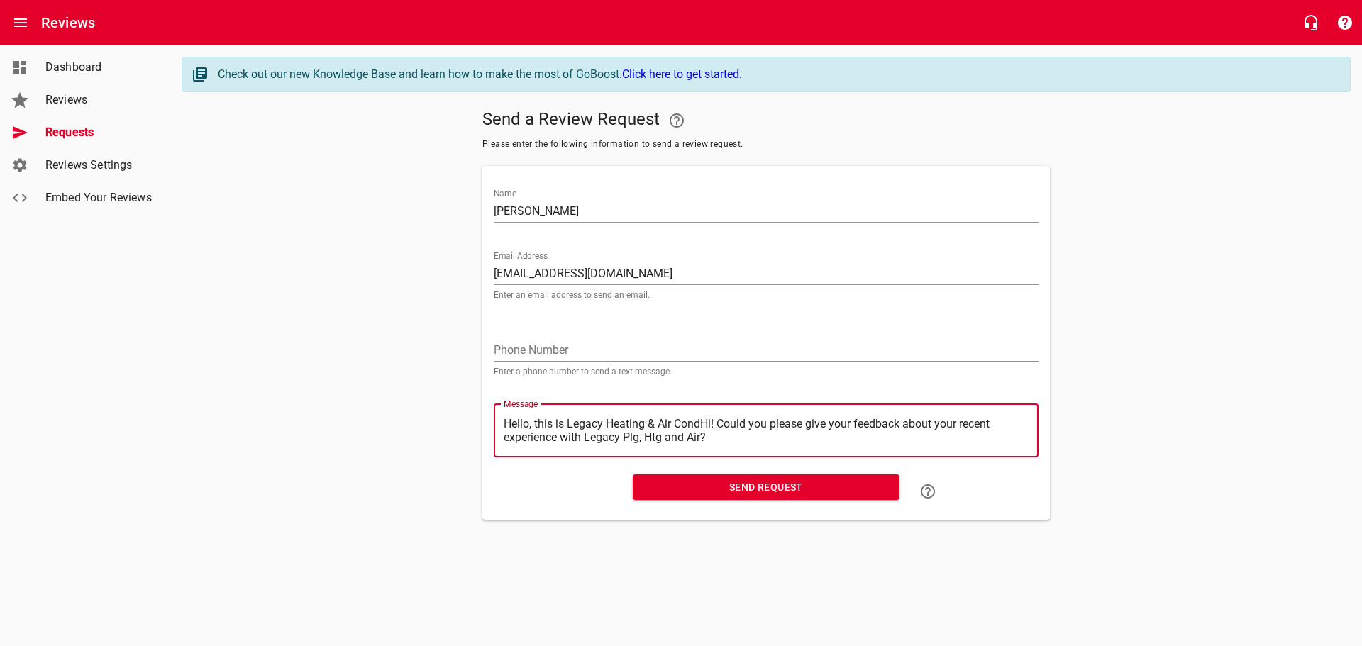
type textarea "Hello, this is Legacy Heating & Air ConHi! Could you please give your feedback …"
type textarea "Hello, this is Legacy Heating & Air CoHi! Could you please give your feedback a…"
type textarea "Hello, this is Legacy Heating & Air CHi! Could you please give your feedback ab…"
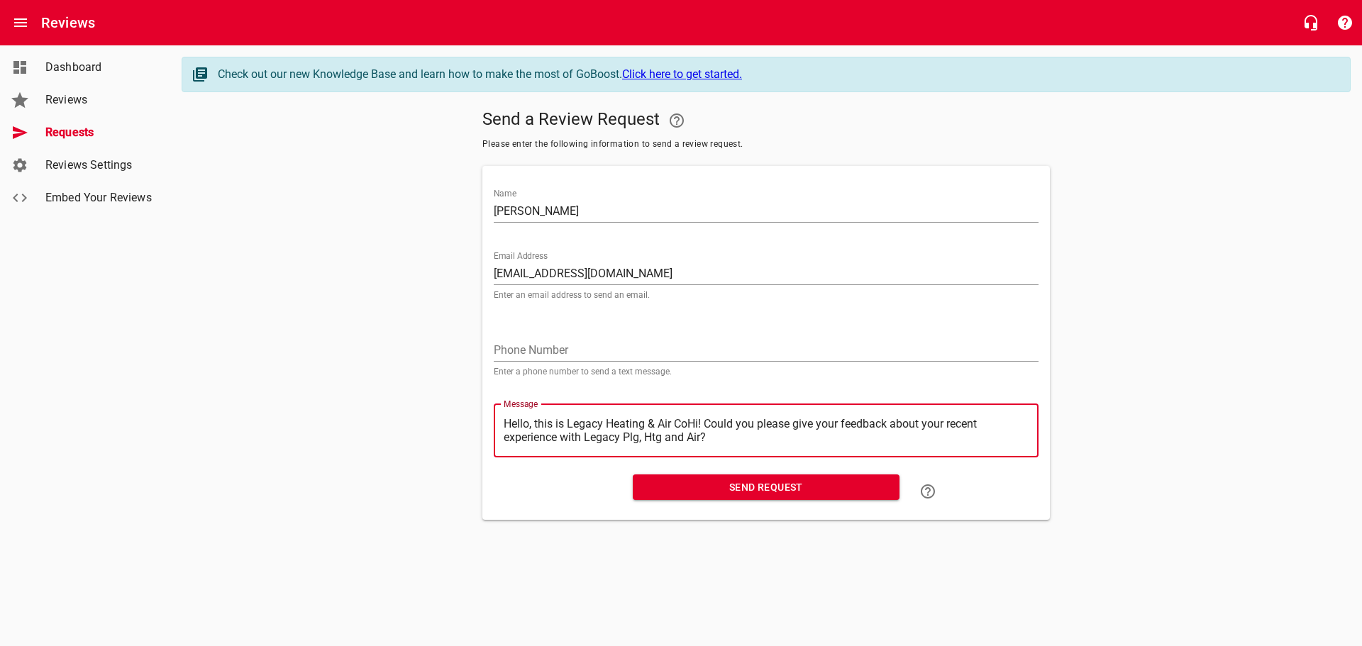
type textarea "Hello, this is Legacy Heating & Air CHi! Could you please give your feedback ab…"
type textarea "Hello, this is Legacy Heating & Air Hi! Could you please give your feedback abo…"
type textarea "Hello, this is Legacy Heating & AirHi! Could you please give your feedback abou…"
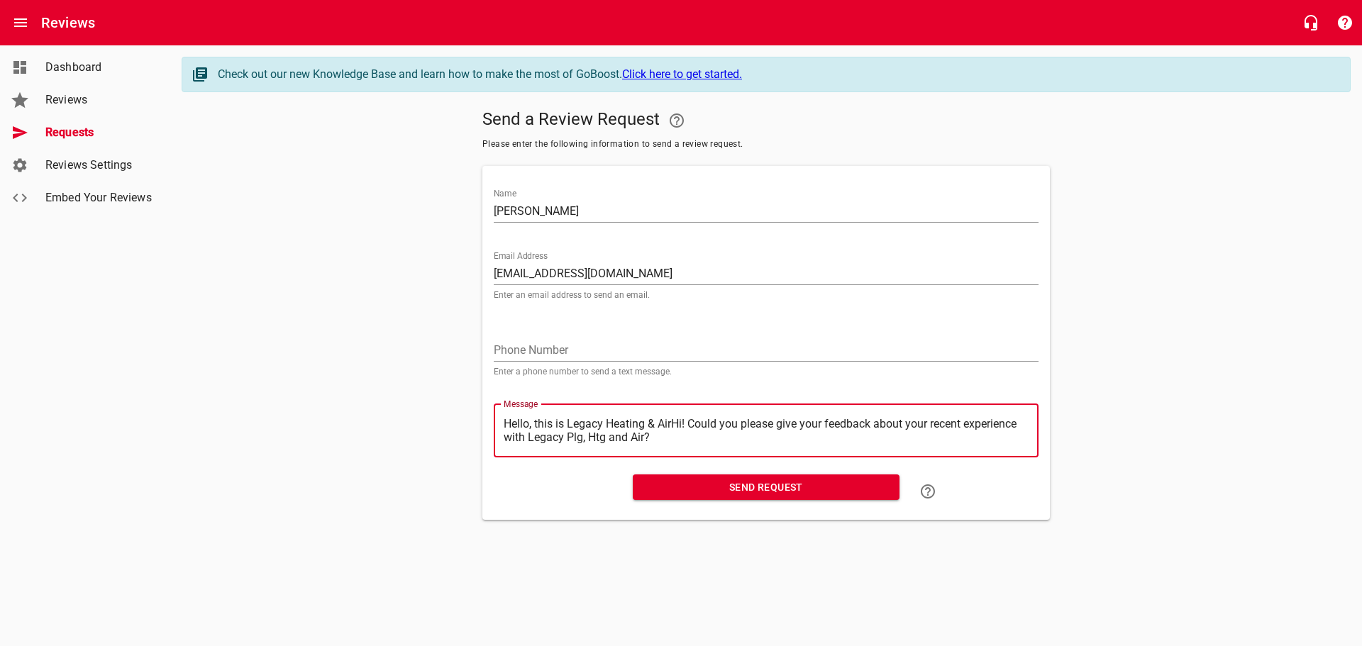
type textarea "Hello, this is Legacy Heating & AiHi! Could you please give your feedback about…"
type textarea "Hello, this is Legacy Heating & AHi! Could you please give your feedback about …"
type textarea "Hello, this is Legacy Heating & Hi! Could you please give your feedback about y…"
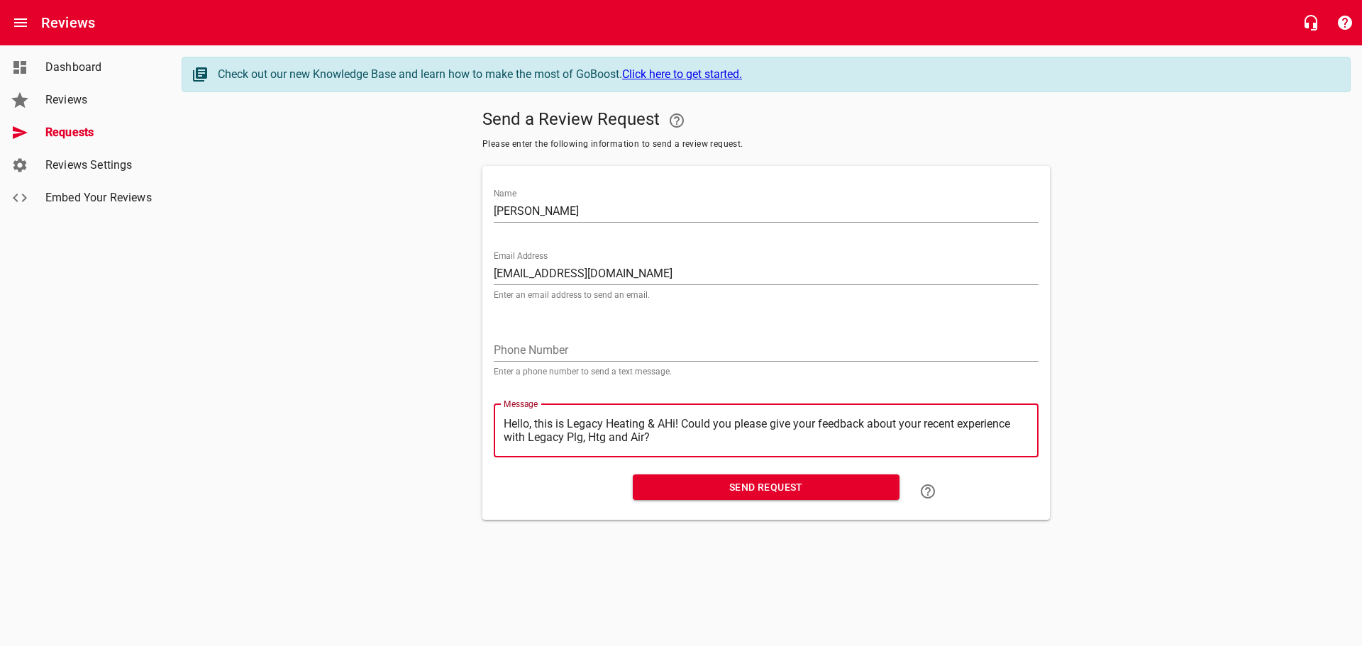
type textarea "Hello, this is Legacy Heating & Hi! Could you please give your feedback about y…"
type textarea "Hello, this is Legacy Heating &Hi! Could you please give your feedback about yo…"
type textarea "Hello, this is Legacy Heating Hi! Could you please give your feedback about you…"
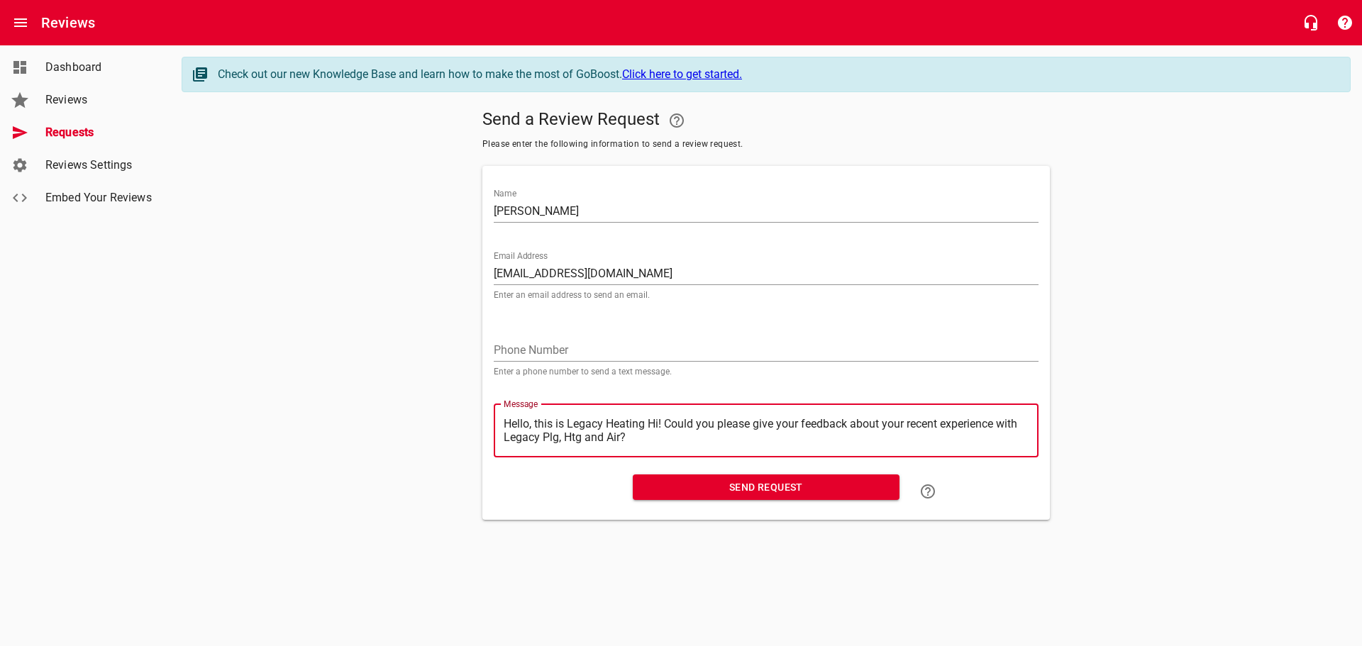
type textarea "Hello, this is Legacy HeatingHi! Could you please give your feedback about your…"
type textarea "Hello, this is Legacy HeatinHi! Could you please give your feedback about your …"
type textarea "Hello, this is Legacy HeatiHi! Could you please give your feedback about your r…"
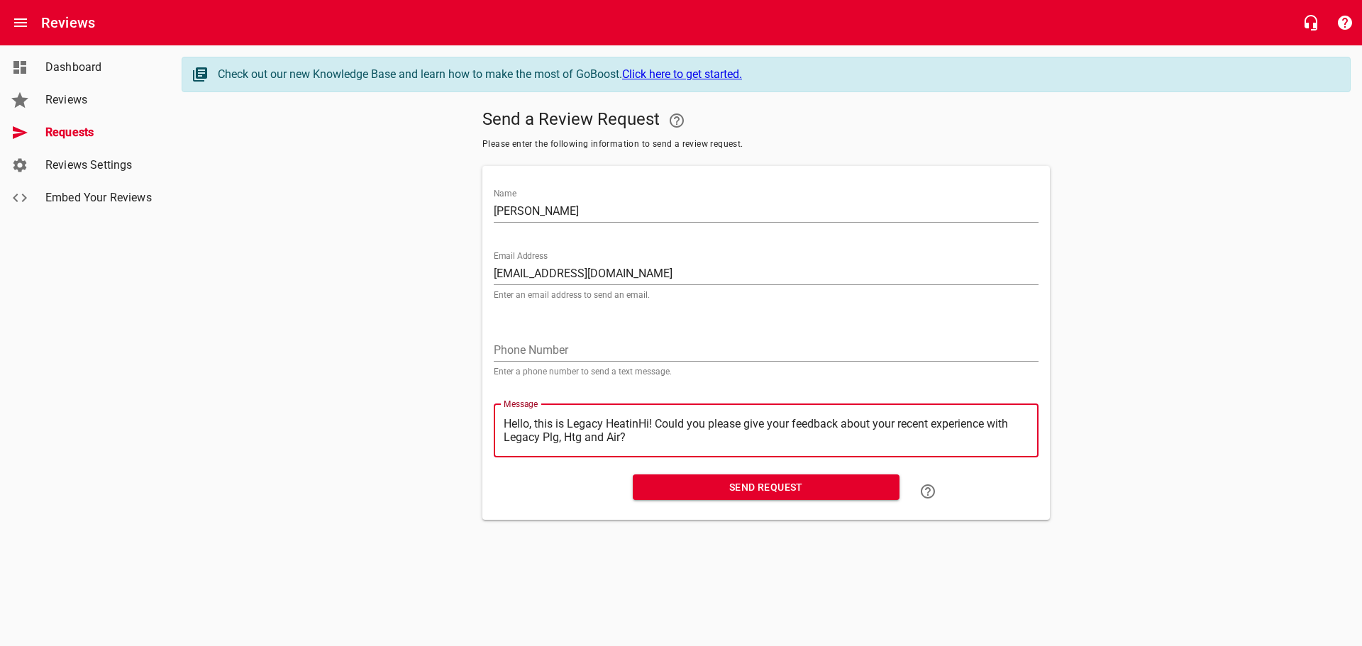
type textarea "Hello, this is Legacy HeatiHi! Could you please give your feedback about your r…"
type textarea "Hello, this is Legacy HeatHi! Could you please give your feedback about your re…"
type textarea "Hello, this is Legacy HeaHi! Could you please give your feedback about your rec…"
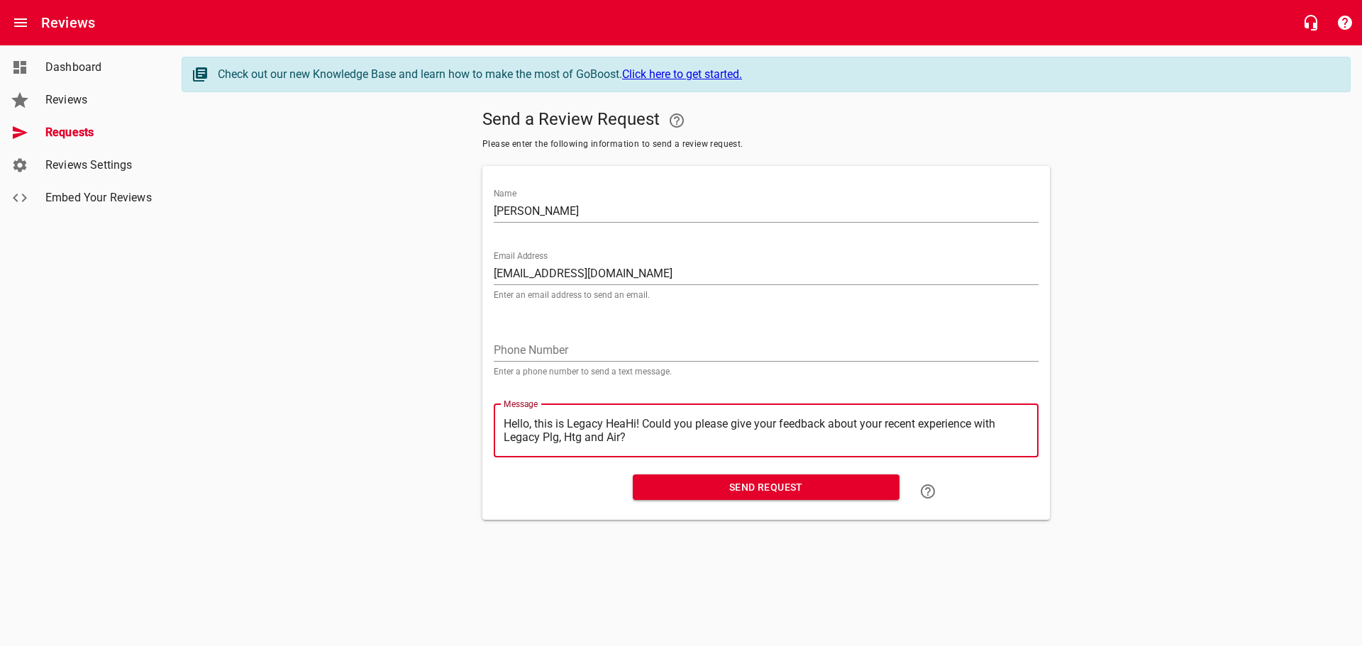
type textarea "Hello, this is Legacy HeHi! Could you please give your feedback about your rece…"
type textarea "Hello, this is Legacy HHi! Could you please give your feedback about your recen…"
type textarea "Hello, this is Legacy Hi! Could you please give your feedback about your recent…"
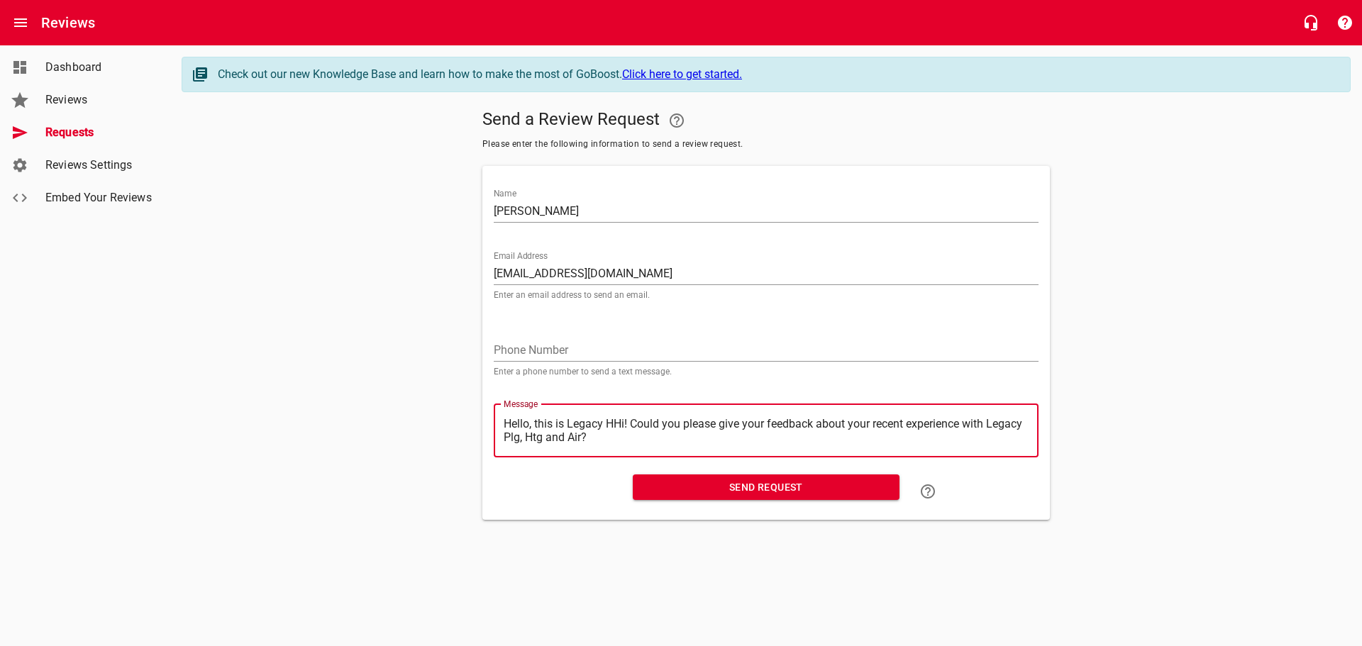
type textarea "Hello, this is Legacy Hi! Could you please give your feedback about your recent…"
type textarea "Hello, this is LegacyHi! Could you please give your feedback about your recent …"
type textarea "Hello, this is LegacHi! Could you please give your feedback about your recent e…"
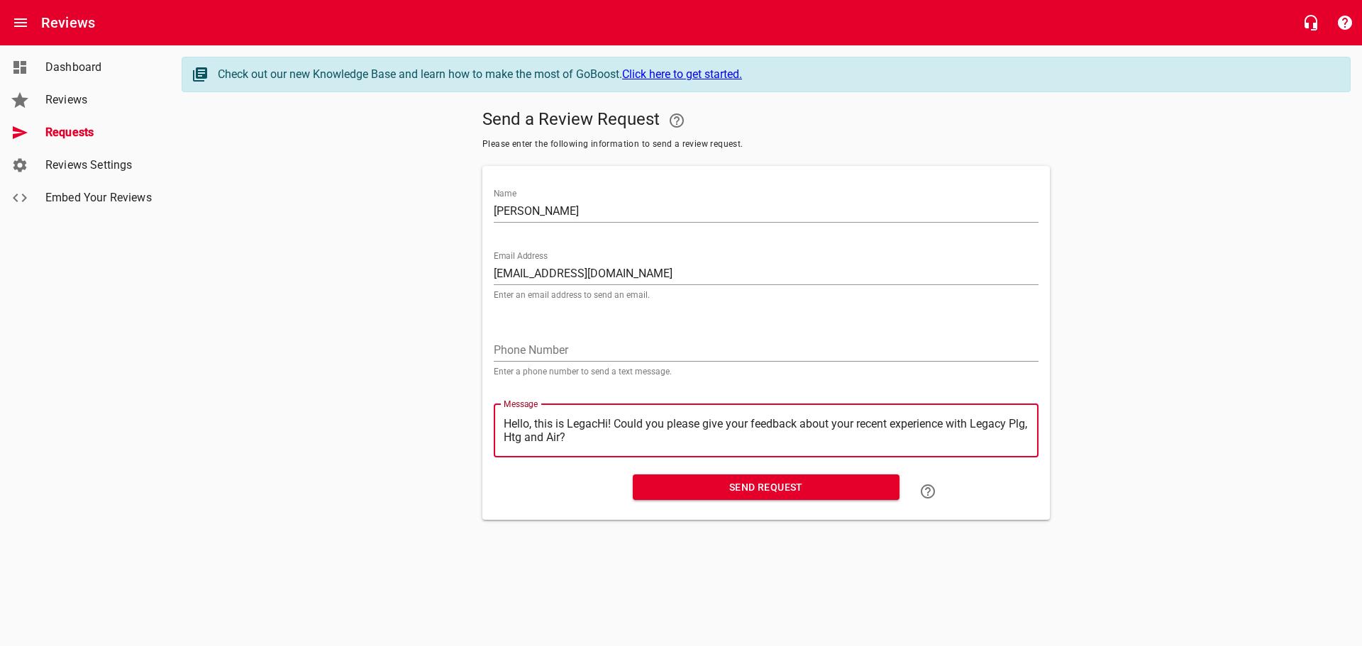
type textarea "Hello, this is LegaHi! Could you please give your feedback about your recent ex…"
type textarea "Hello, this is LegHi! Could you please give your feedback about your recent exp…"
type textarea "Hello, this is LeHi! Could you please give your feedback about your recent expe…"
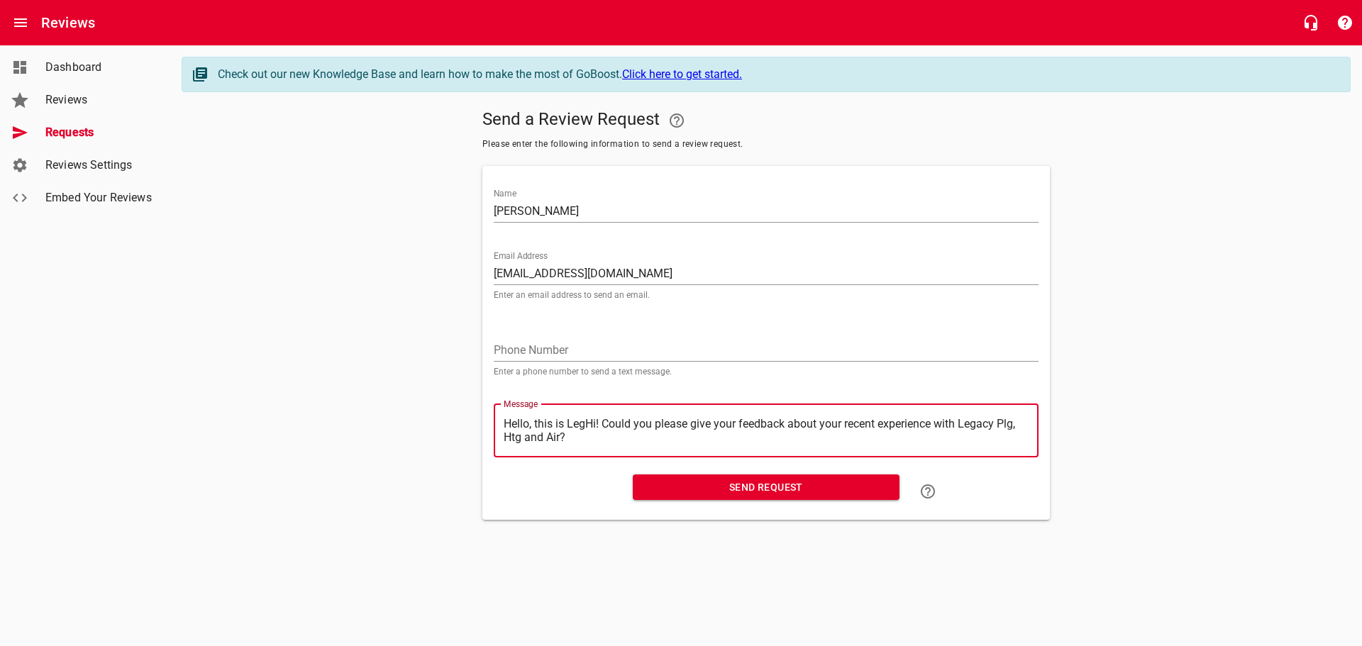
type textarea "Hello, this is LeHi! Could you please give your feedback about your recent expe…"
type textarea "Hello, this is LHi! Could you please give your feedback about your recent exper…"
type textarea "Hello, this is Hi! Could you please give your feedback about your recent experi…"
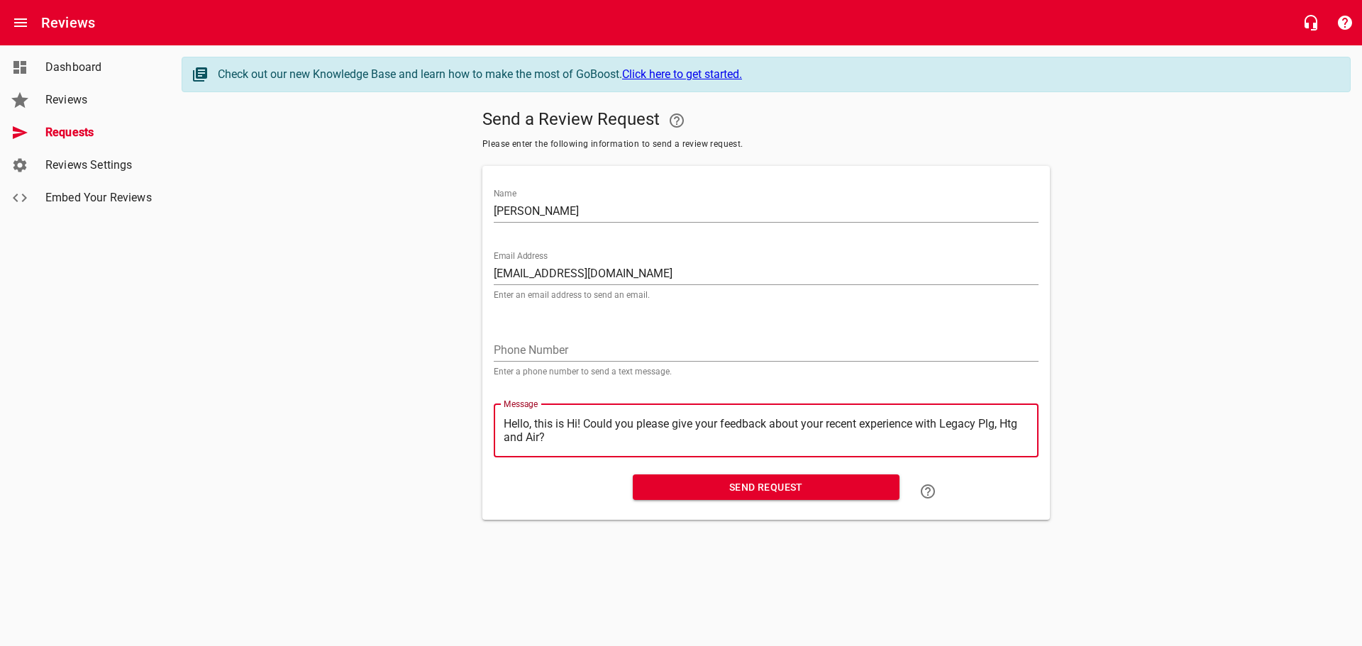
type textarea "Hello, this isHi! Could you please give your feedback about your recent experie…"
type textarea "Hello, this iHi! Could you please give your feedback about your recent experien…"
type textarea "Hello, this Hi! Could you please give your feedback about your recent experienc…"
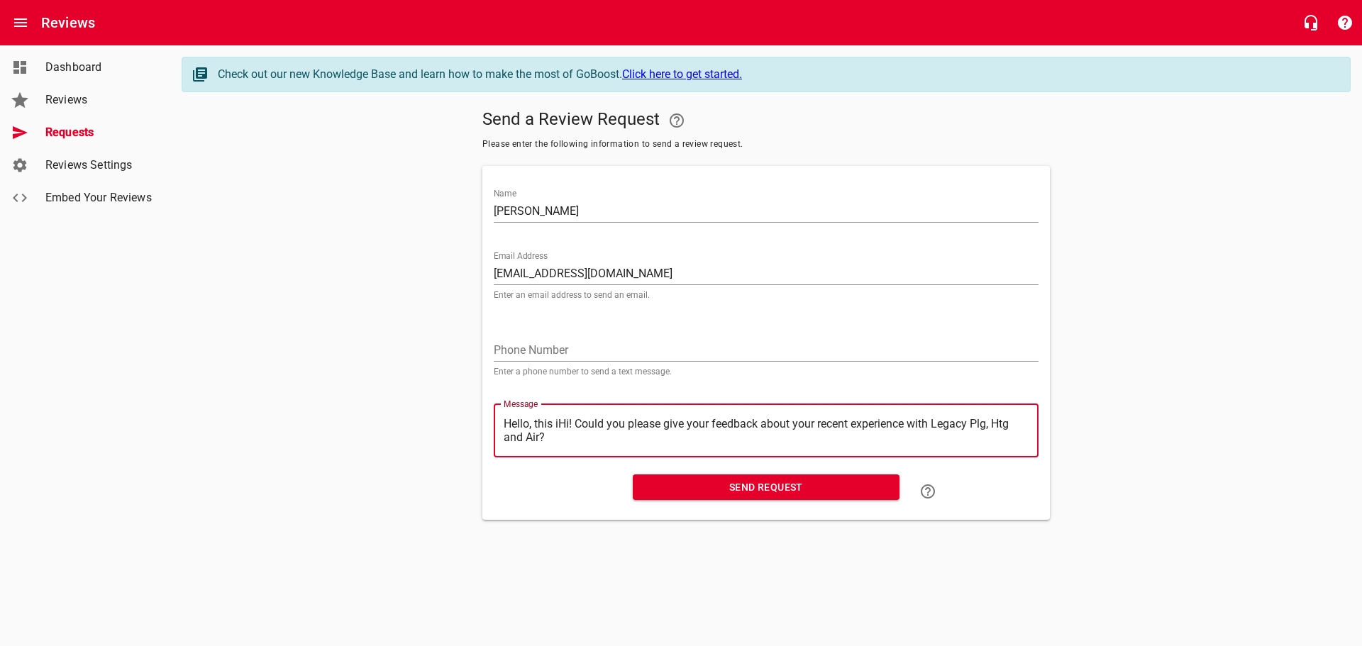
type textarea "Hello, this Hi! Could you please give your feedback about your recent experienc…"
type textarea "Hello, thisHi! Could you please give your feedback about your recent experience…"
type textarea "Hello, thiHi! Could you please give your feedback about your recent experience …"
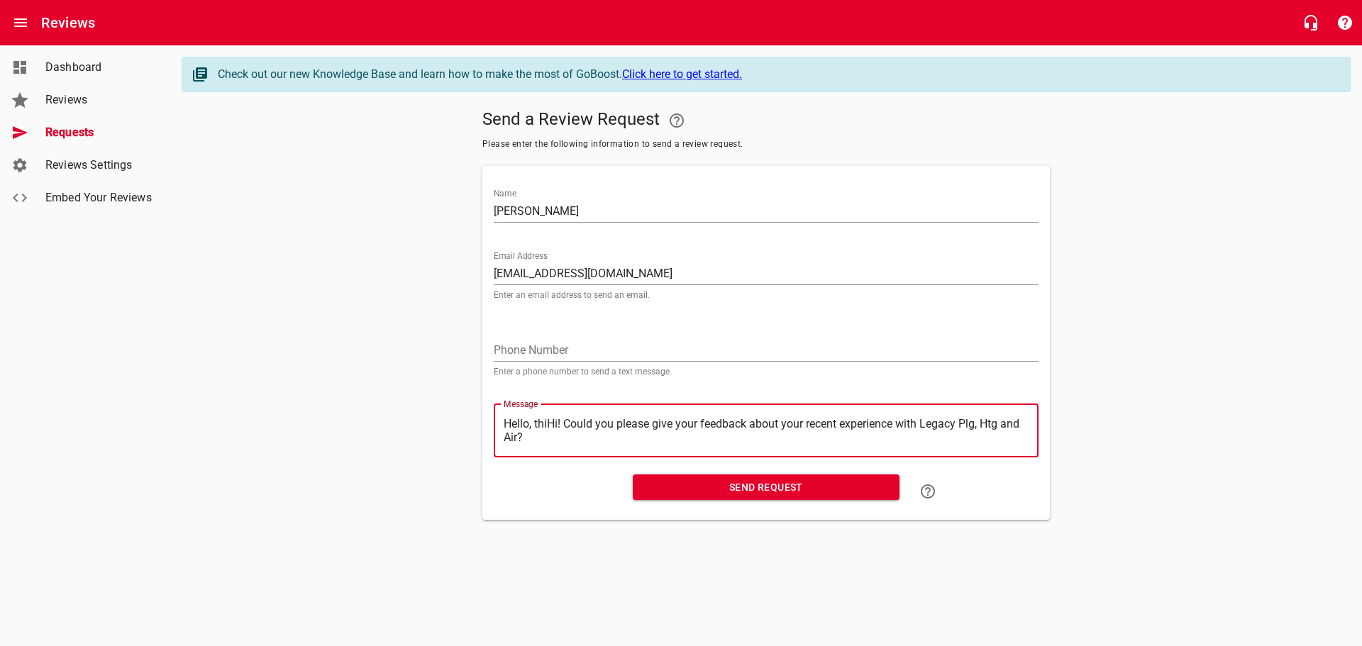
type textarea "Hello, thHi! Could you please give your feedback about your recent experience w…"
type textarea "Hello, tHi! Could you please give your feedback about your recent experience wi…"
type textarea "Hello, Hi! Could you please give your feedback about your recent experience wit…"
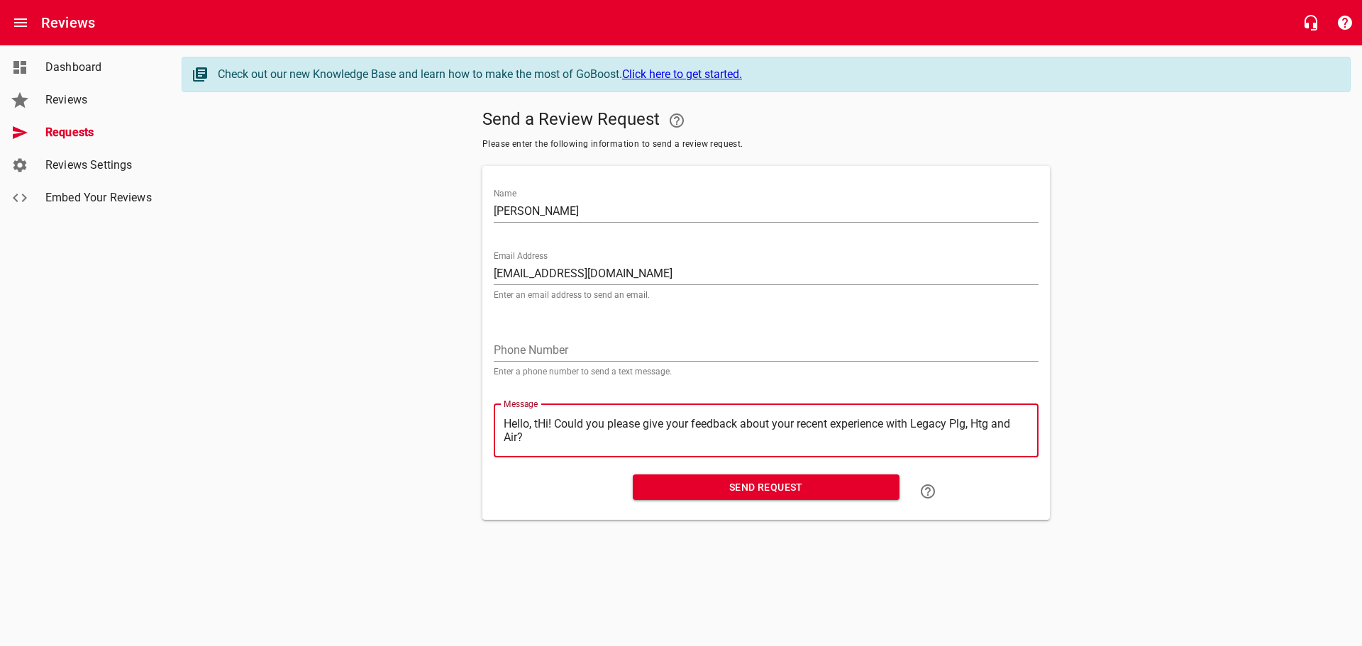
type textarea "Hello, Hi! Could you please give your feedback about your recent experience wit…"
type textarea "Hello,Hi! Could you please give your feedback about your recent experience with…"
type textarea "HelloHi! Could you please give your feedback about your recent experience with …"
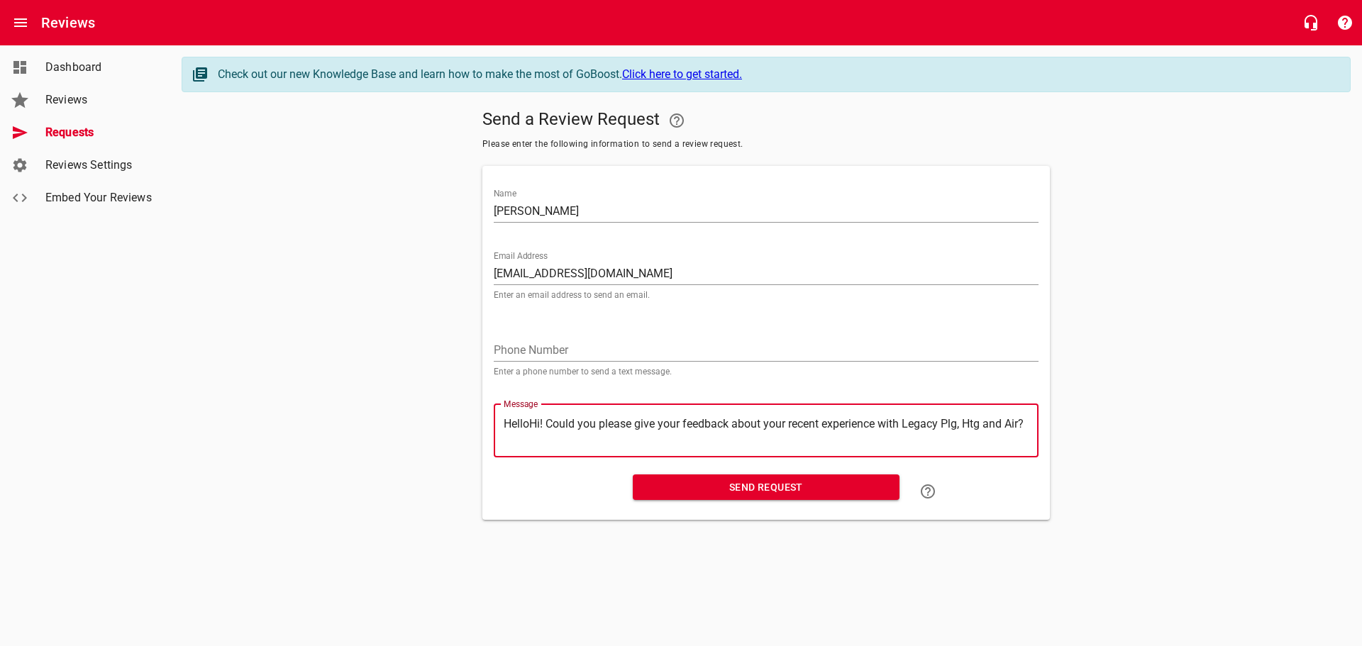
type textarea "HellHi! Could you please give your feedback about your recent experience with L…"
type textarea "HelHi! Could you please give your feedback about your recent experience with Le…"
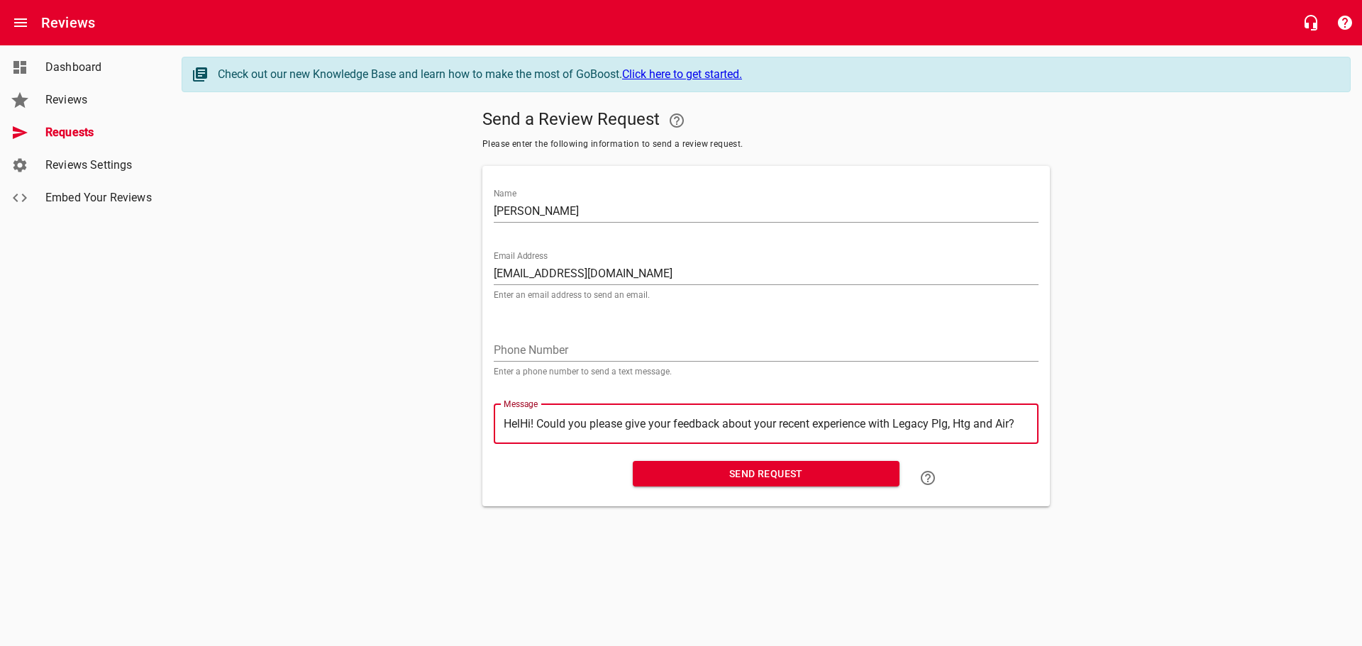
type textarea "HeHi! Could you please give your feedback about your recent experience with Leg…"
click at [767, 474] on span "Send Request" at bounding box center [766, 474] width 244 height 18
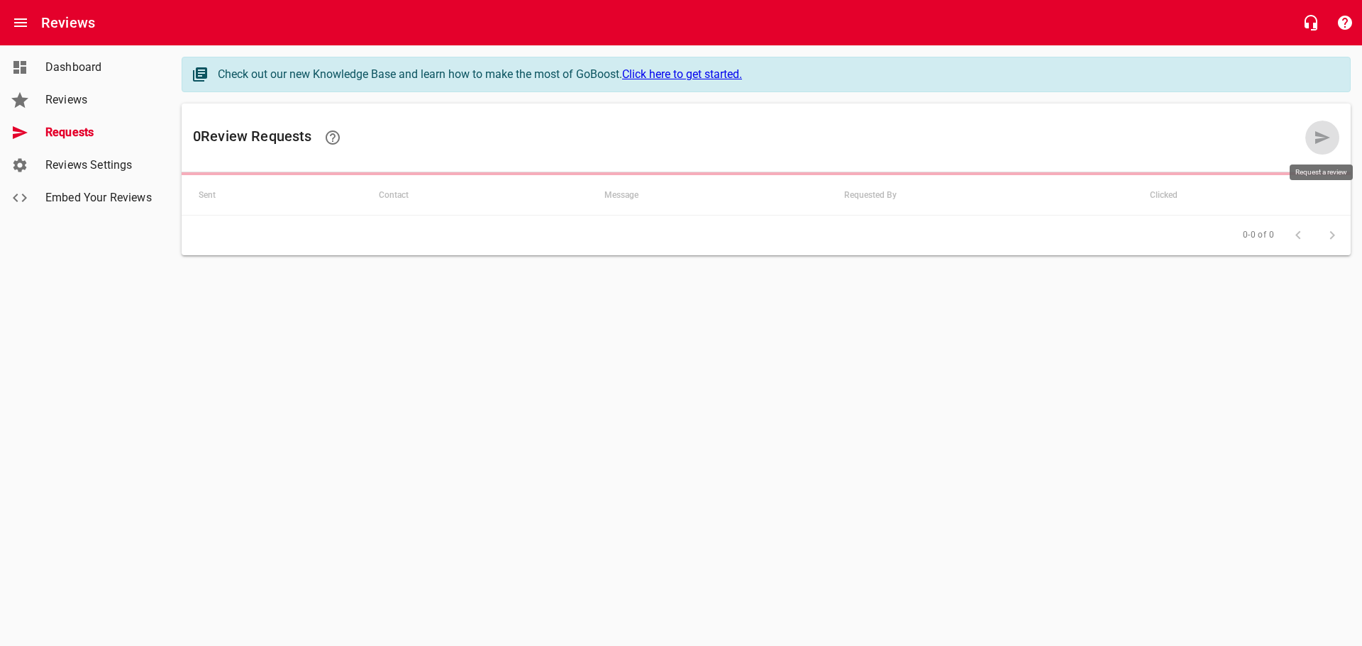
click at [1324, 137] on icon at bounding box center [1322, 137] width 15 height 13
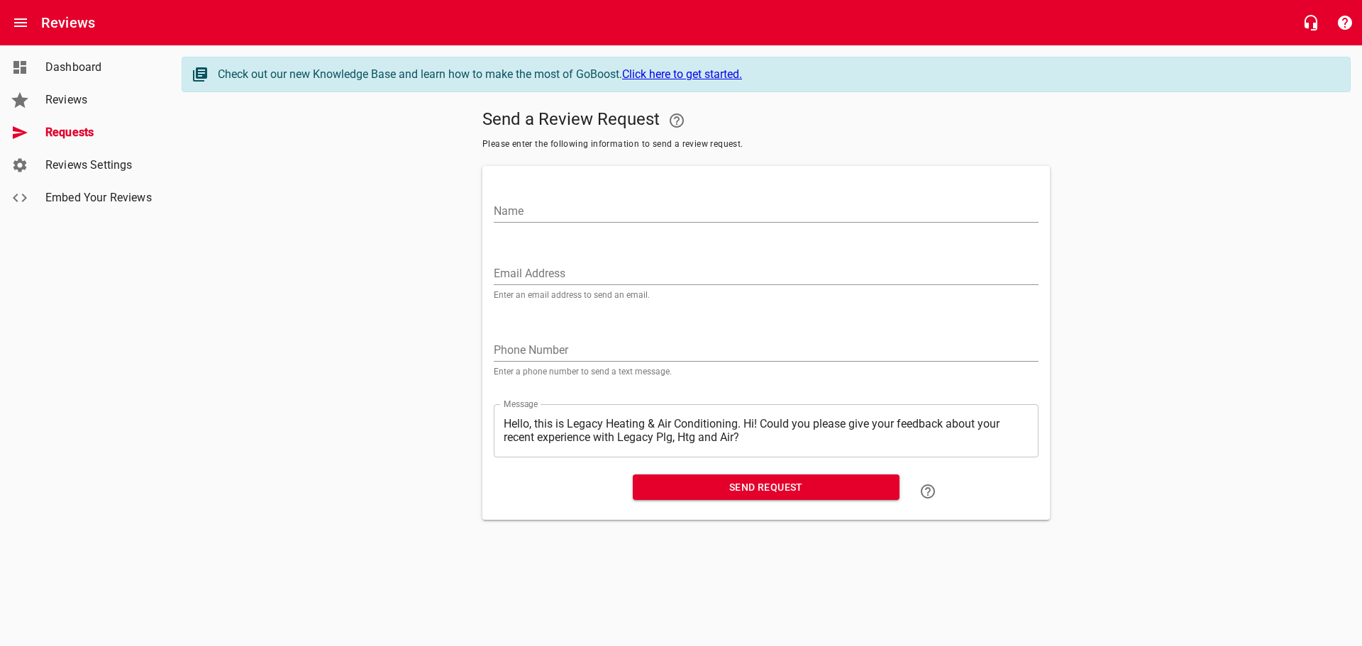
click at [529, 209] on input "Name" at bounding box center [766, 211] width 545 height 23
paste input "[EMAIL_ADDRESS][DOMAIN_NAME]"
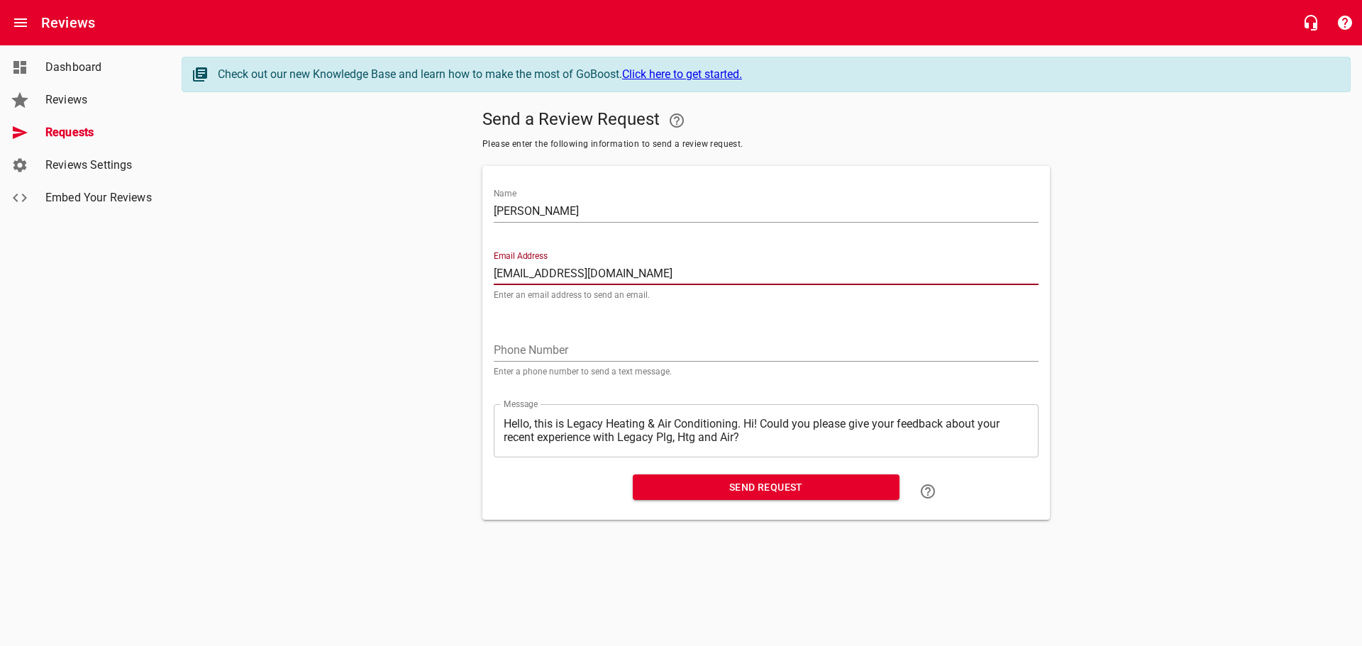
click at [745, 424] on textarea "Hello, this is Legacy Heating & Air Conditioning. Hi! Could you please give you…" at bounding box center [766, 430] width 525 height 27
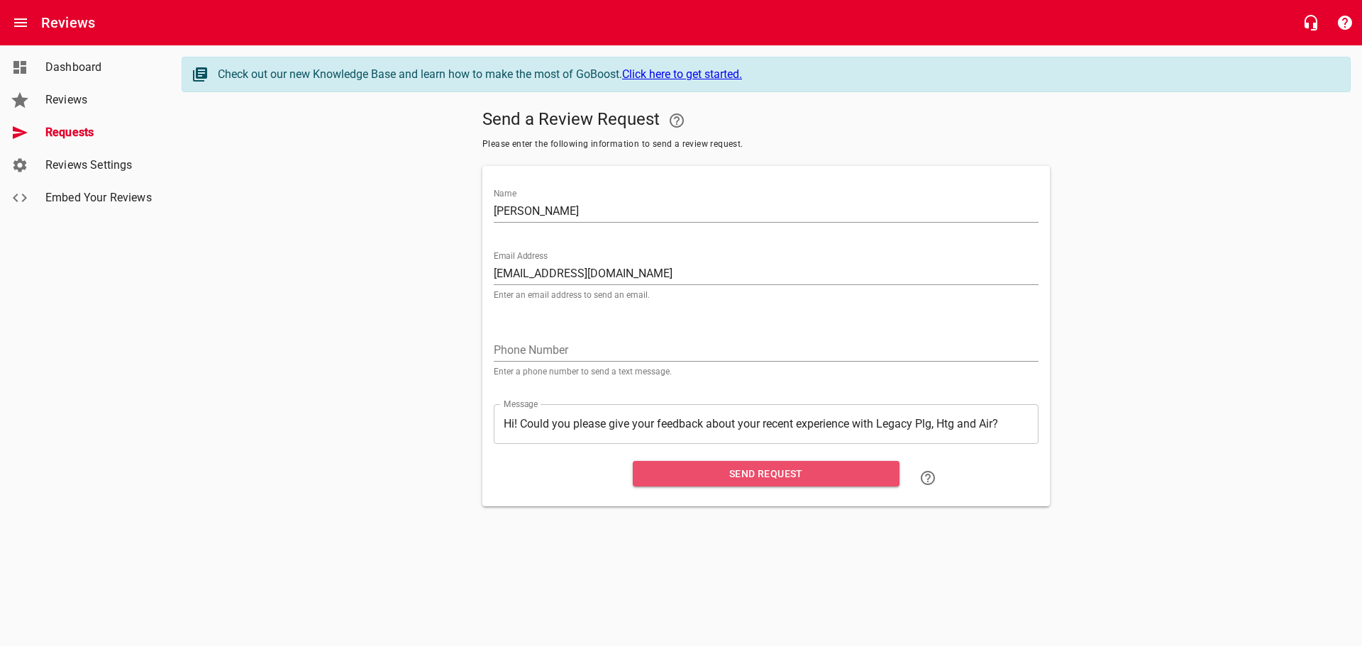
click at [759, 470] on span "Send Request" at bounding box center [766, 474] width 244 height 18
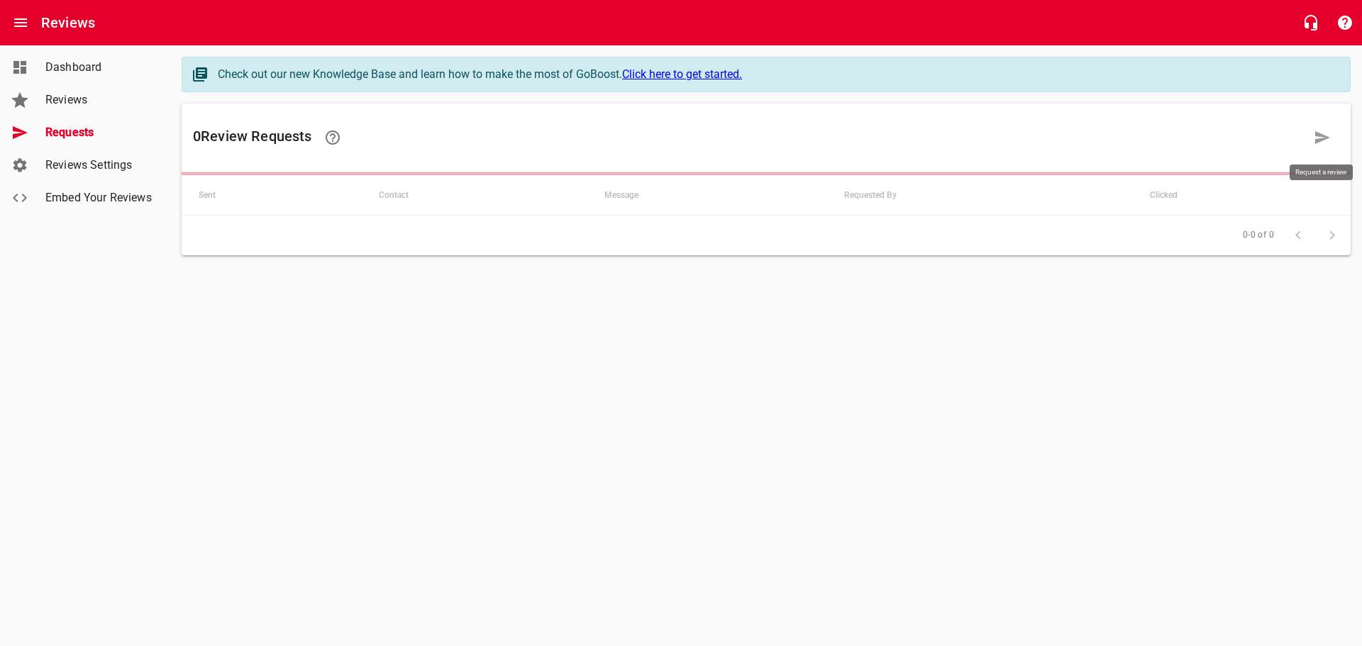
click at [1315, 135] on icon at bounding box center [1322, 137] width 17 height 17
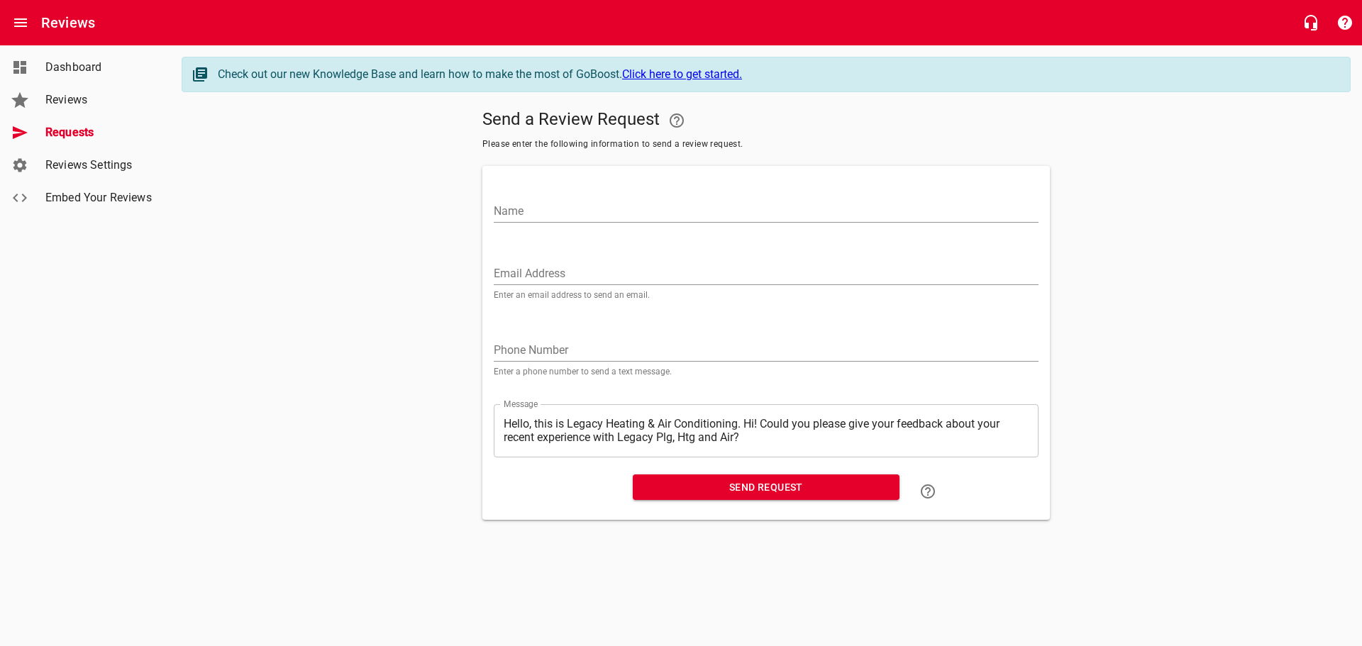
click at [557, 220] on input "Name" at bounding box center [766, 211] width 545 height 23
paste input "[EMAIL_ADDRESS][DOMAIN_NAME]"
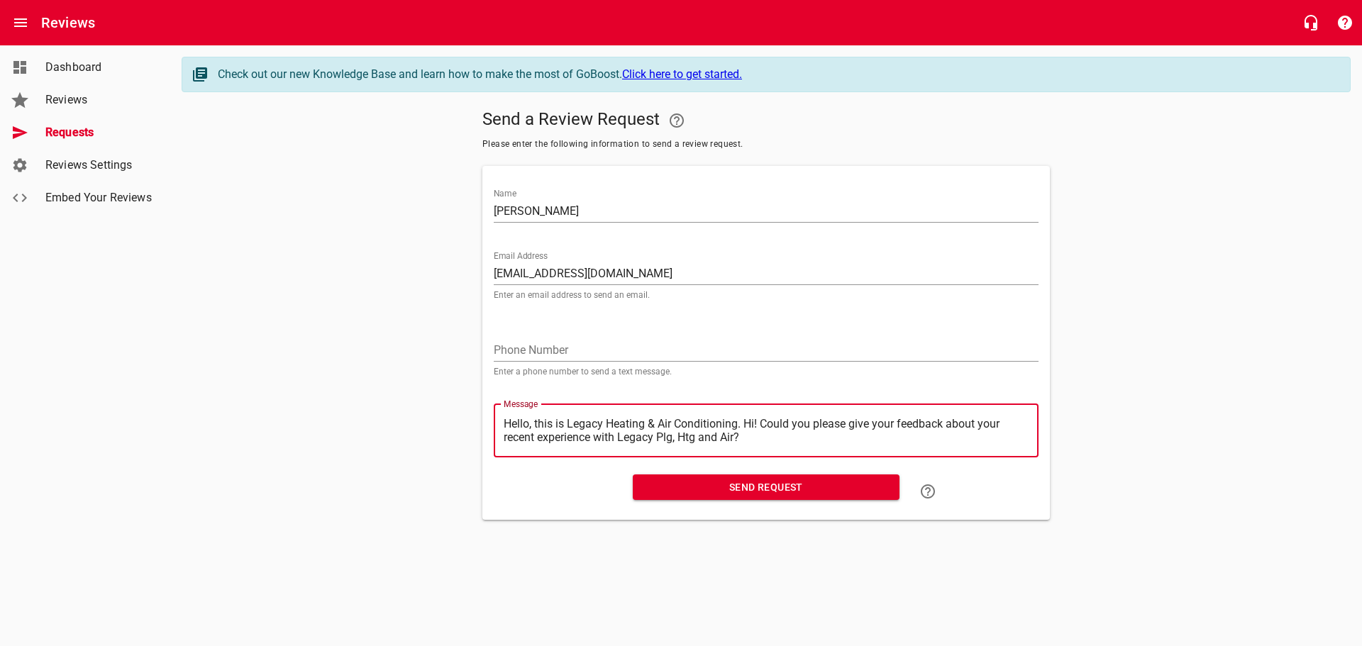
click at [746, 418] on textarea "Hello, this is Legacy Heating & Air Conditioning. Hi! Could you please give you…" at bounding box center [766, 430] width 525 height 27
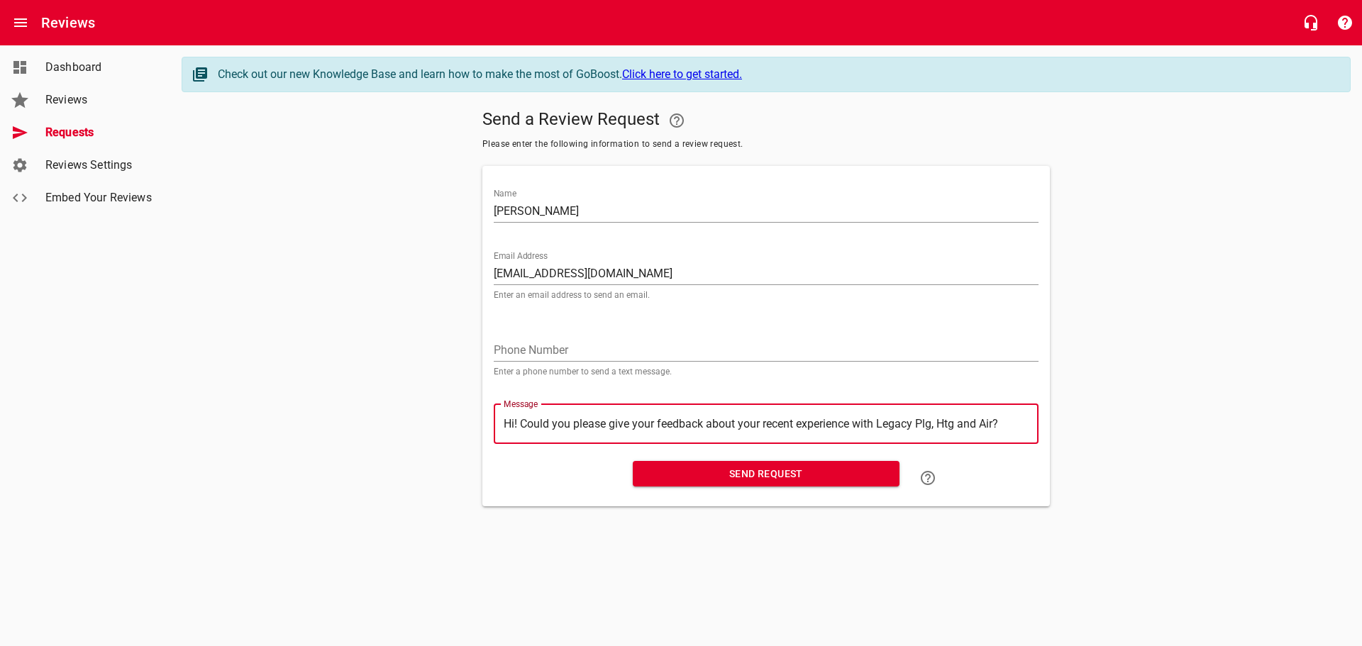
click at [762, 476] on span "Send Request" at bounding box center [766, 474] width 244 height 18
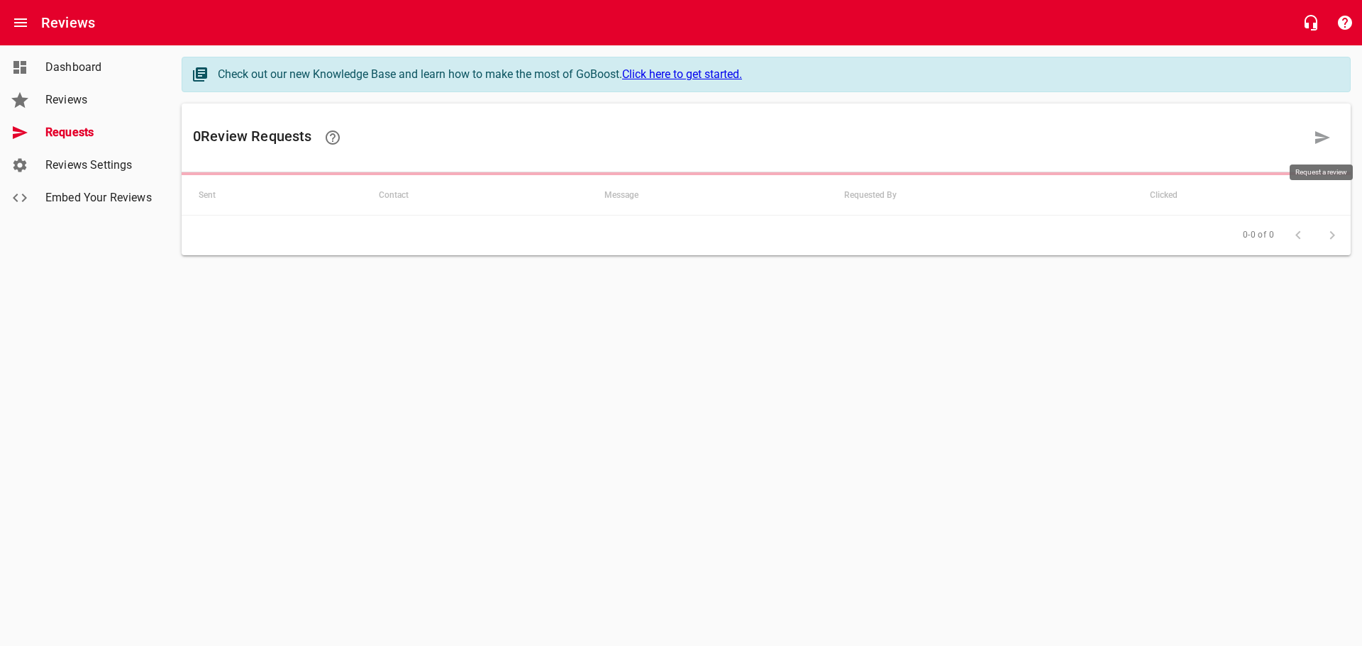
click at [1316, 134] on icon at bounding box center [1322, 137] width 15 height 13
